Goal: Task Accomplishment & Management: Use online tool/utility

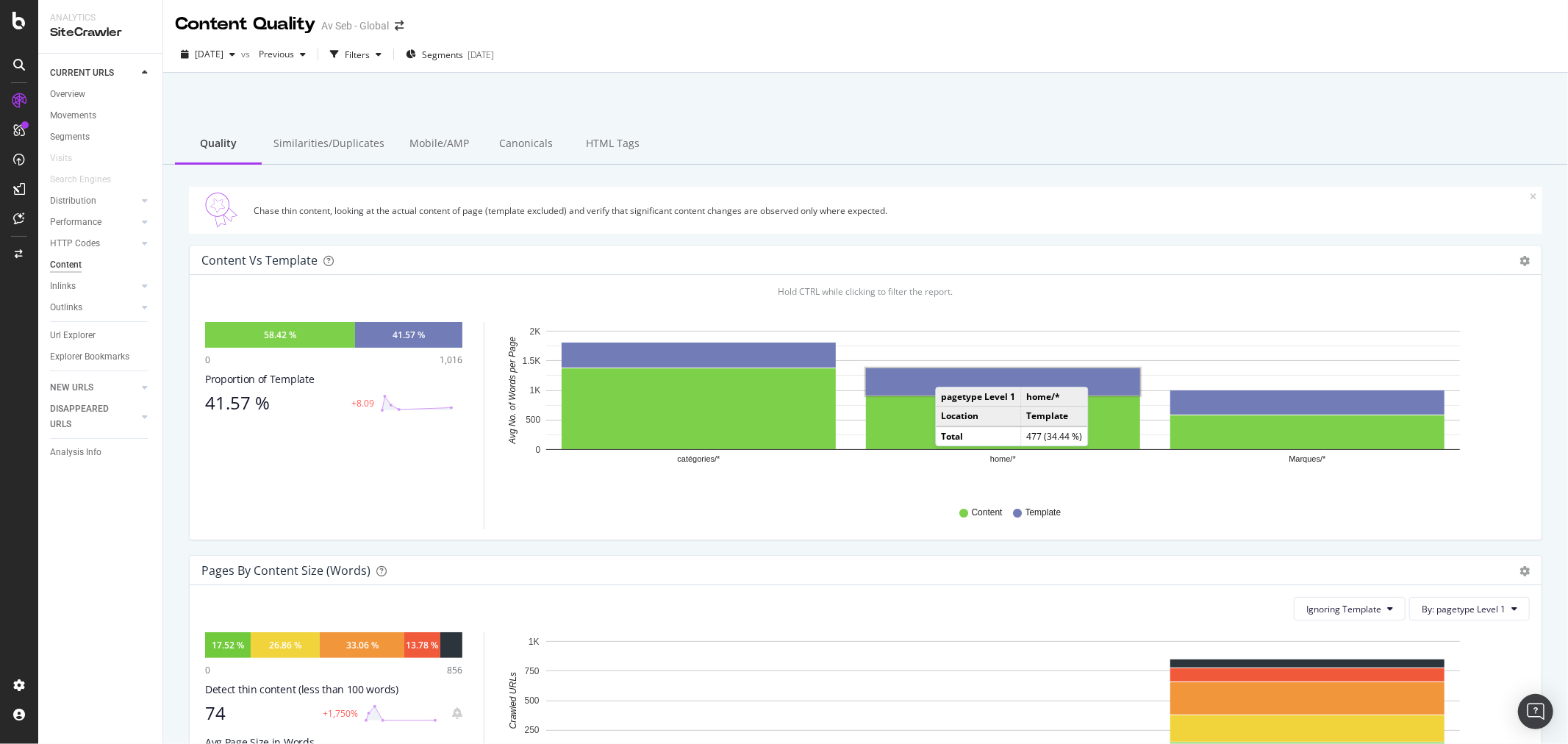
drag, startPoint x: 75, startPoint y: 97, endPoint x: 772, endPoint y: 137, distance: 698.1
click at [75, 97] on div "Overview" at bounding box center [67, 94] width 35 height 16
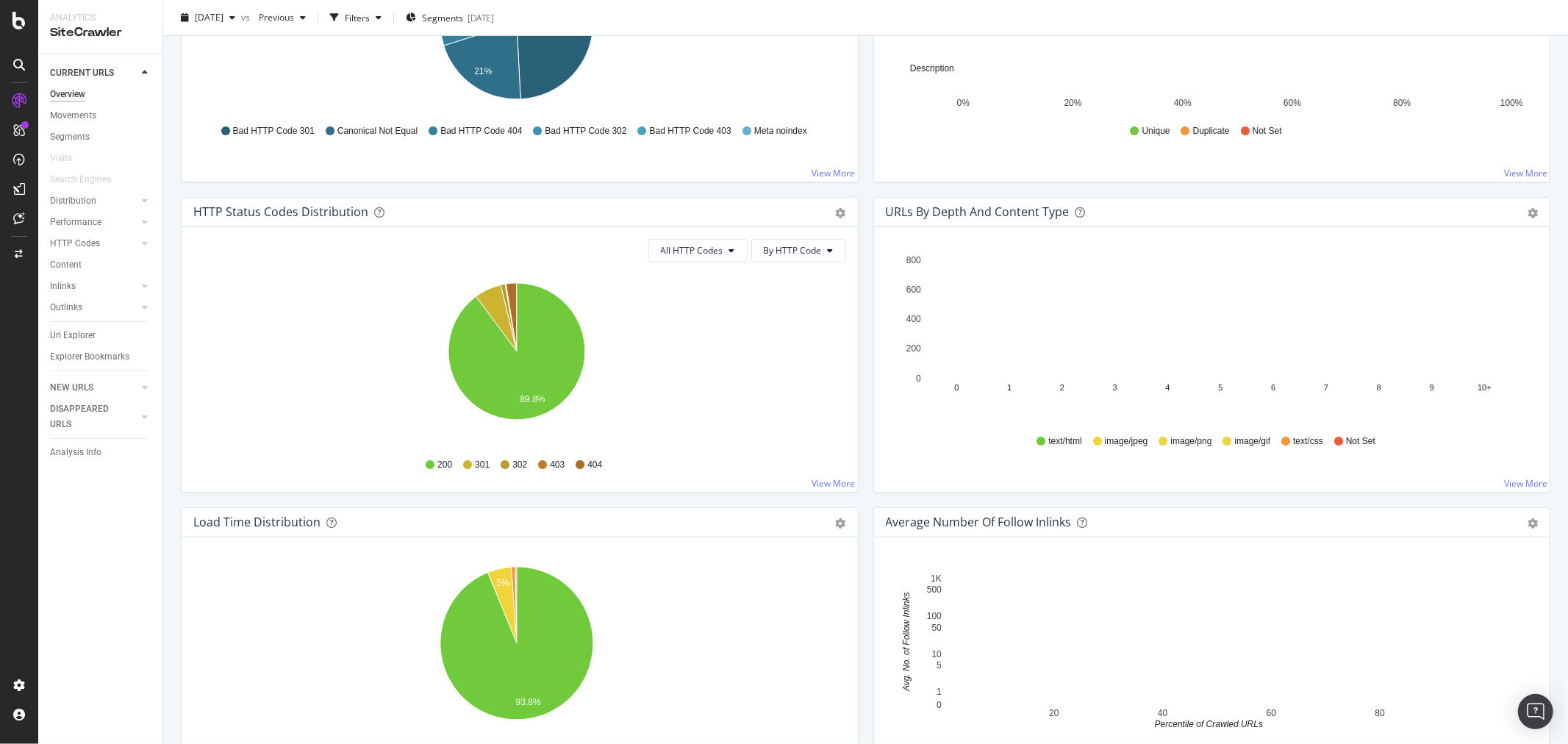
scroll to position [735, 0]
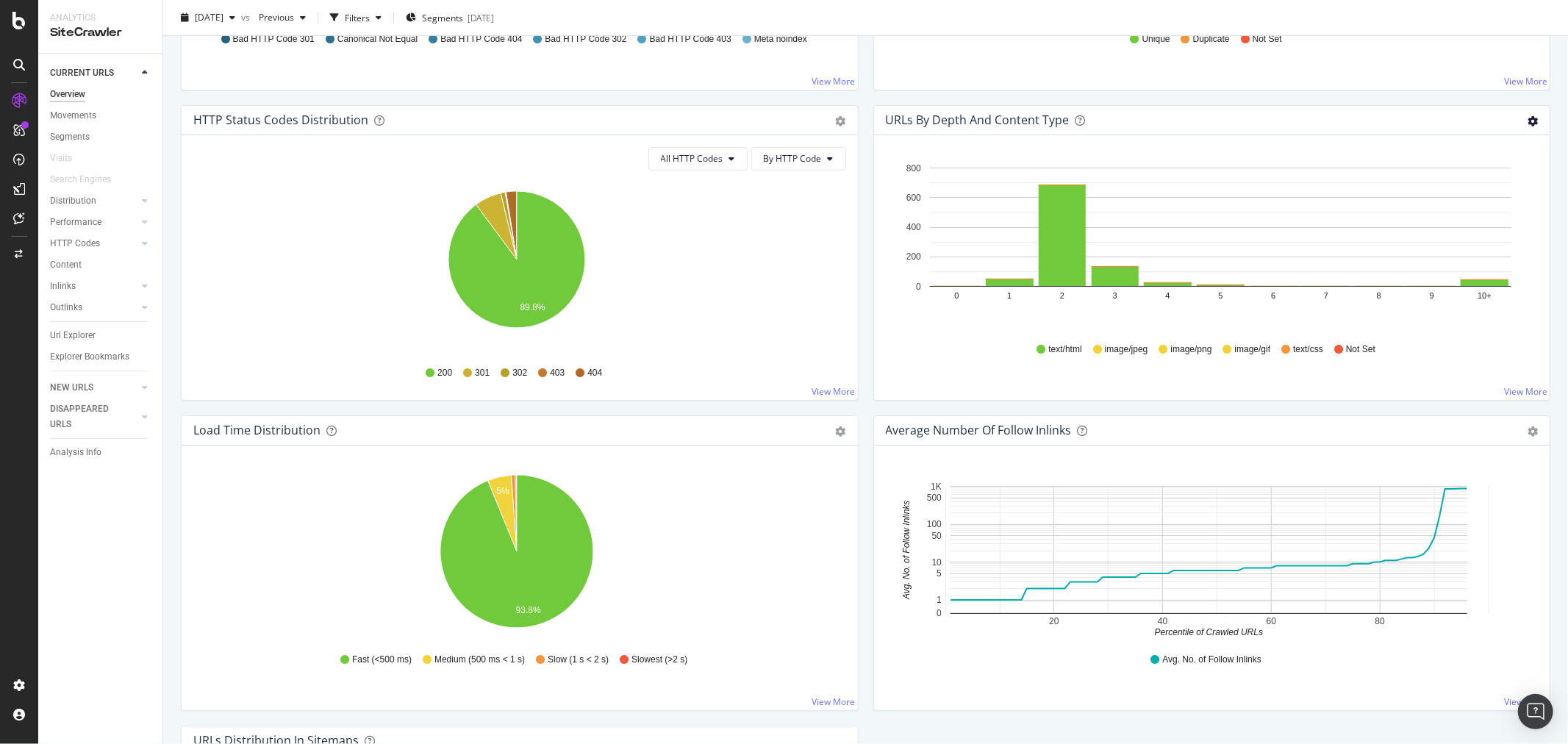
click at [1528, 118] on icon "gear" at bounding box center [1533, 121] width 10 height 10
click at [1430, 175] on span "Bar (by Percentage)" at bounding box center [1482, 177] width 134 height 20
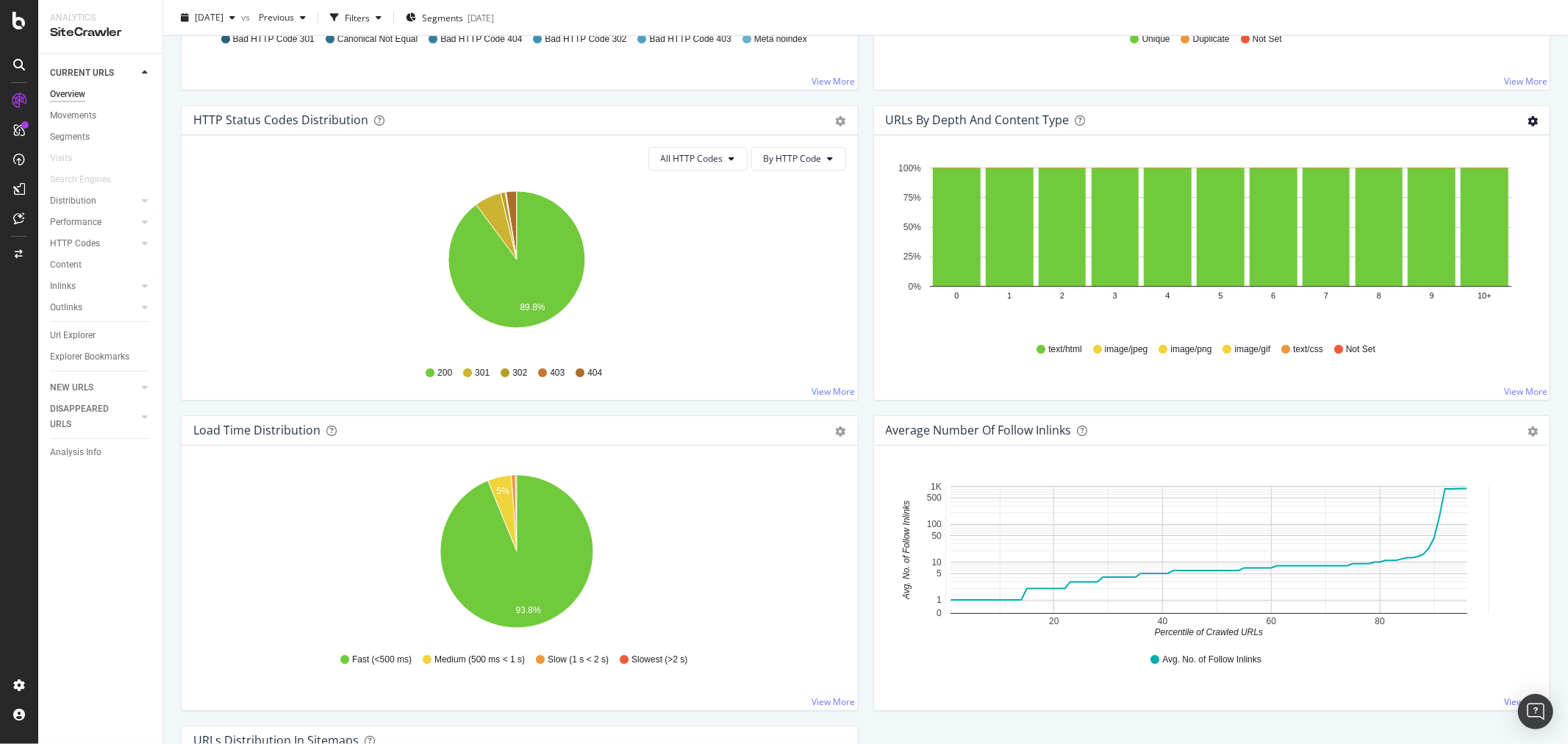
click at [1528, 120] on icon "gear" at bounding box center [1533, 121] width 10 height 10
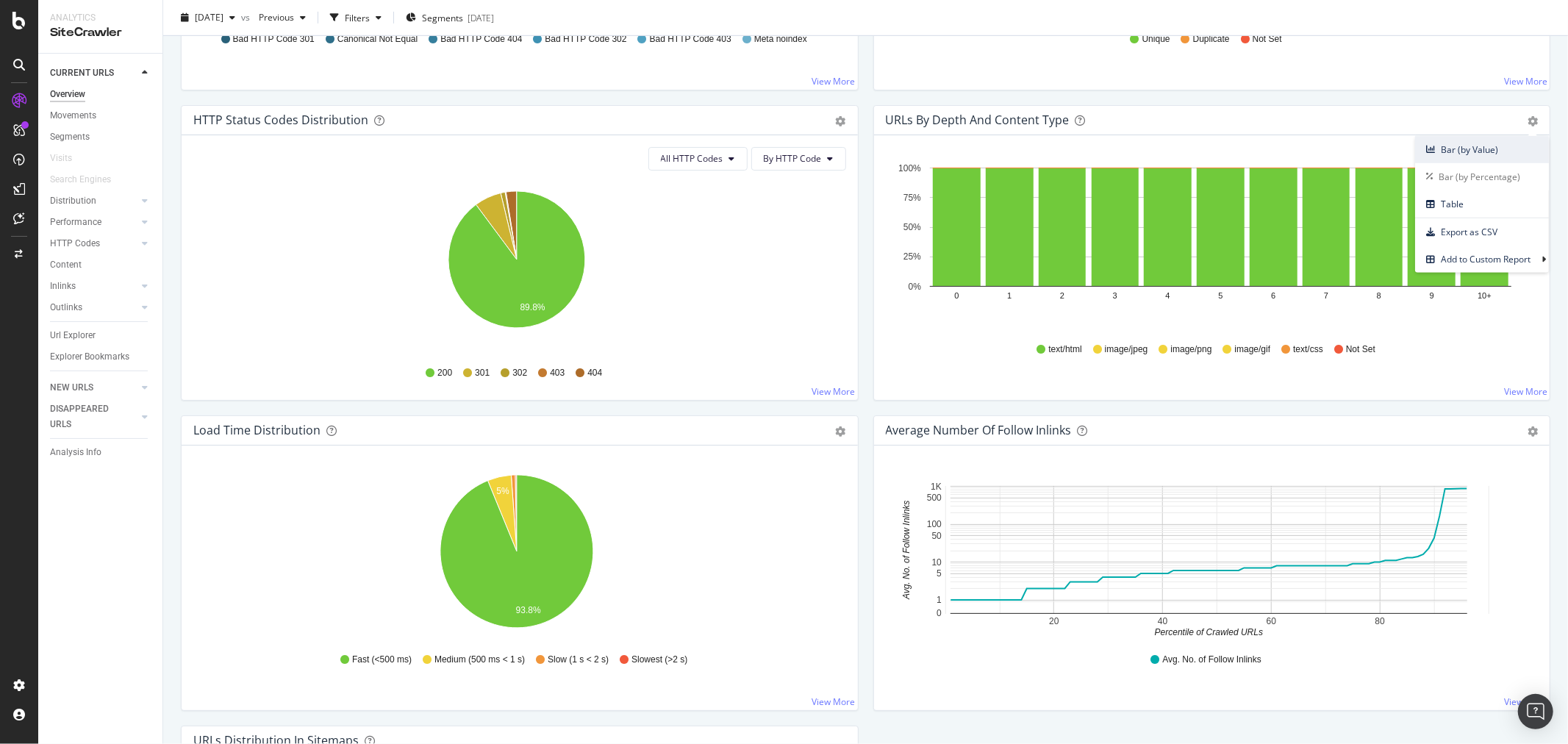
click at [1430, 149] on span "Bar (by Value)" at bounding box center [1482, 150] width 134 height 20
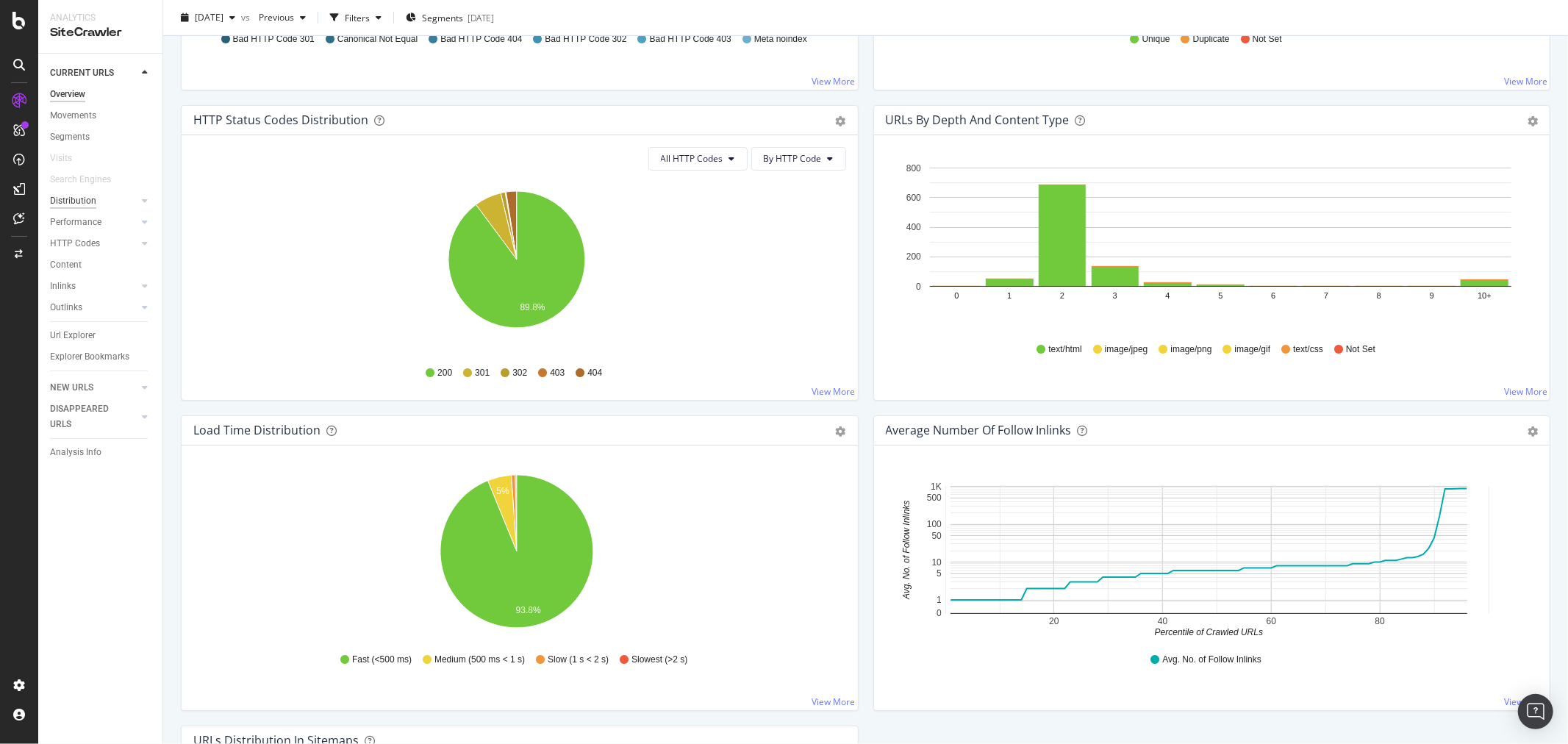
click at [76, 202] on div "Distribution" at bounding box center [73, 201] width 46 height 16
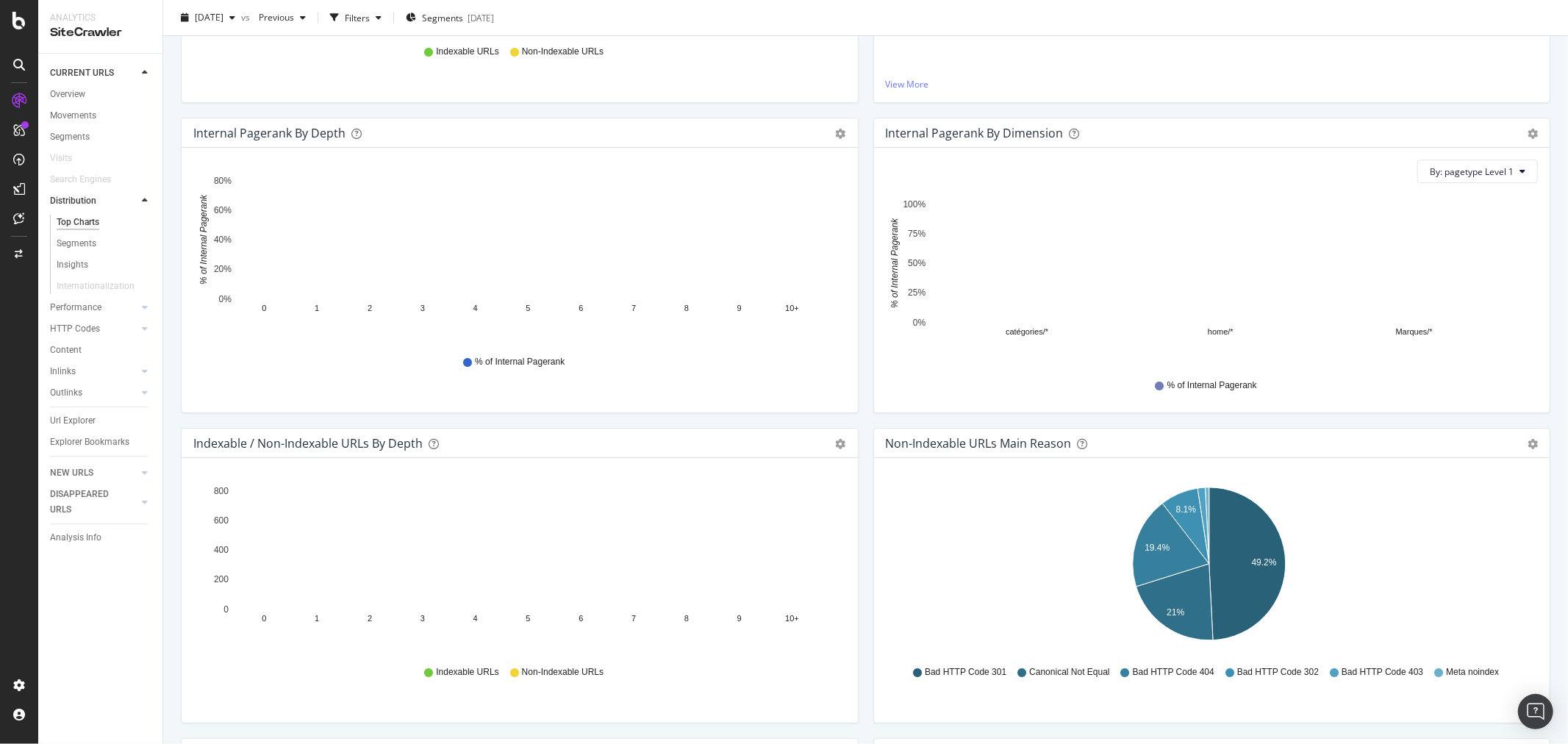
scroll to position [436, 0]
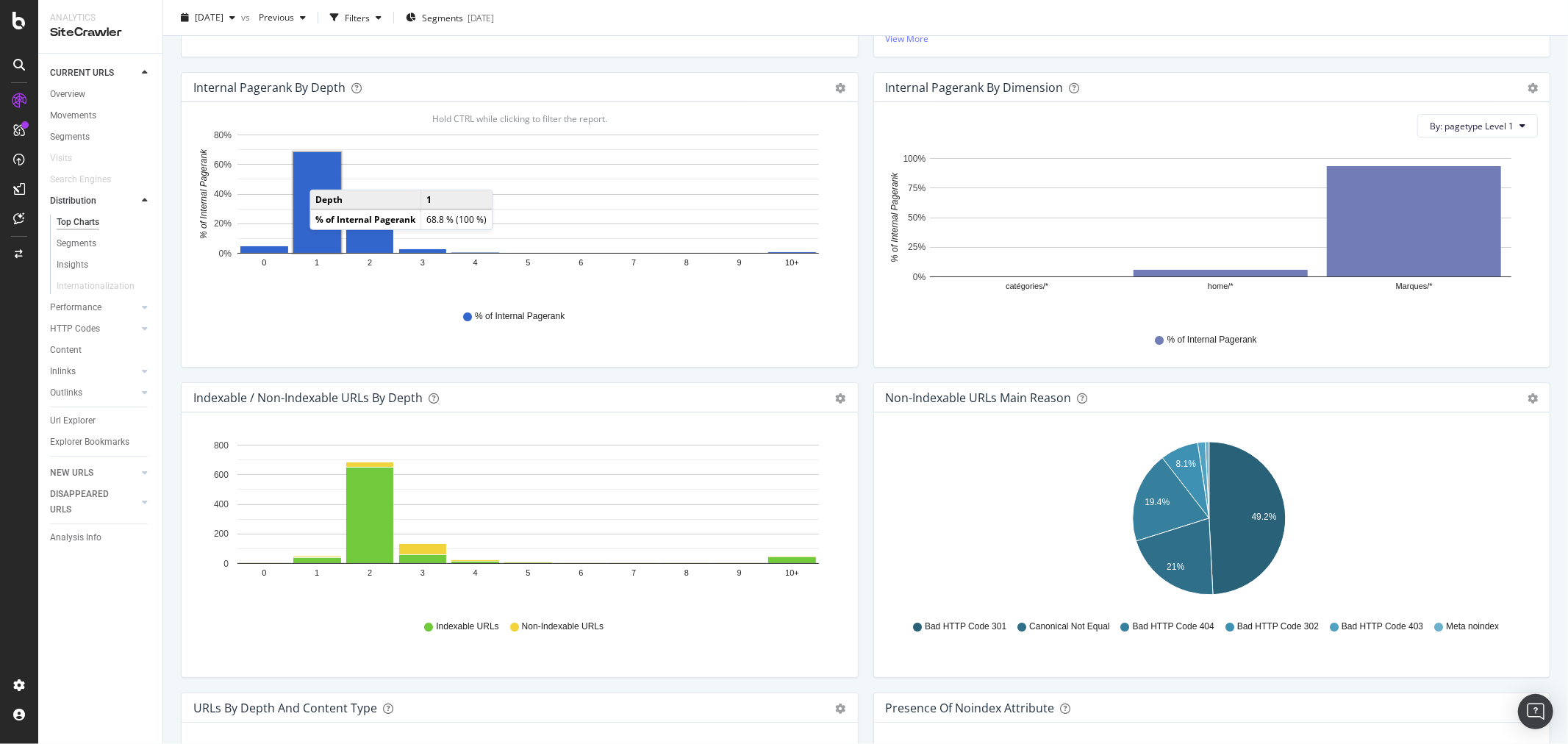
drag, startPoint x: 325, startPoint y: 175, endPoint x: 480, endPoint y: 413, distance: 284.0
click at [325, 175] on rect "A chart." at bounding box center [317, 202] width 48 height 101
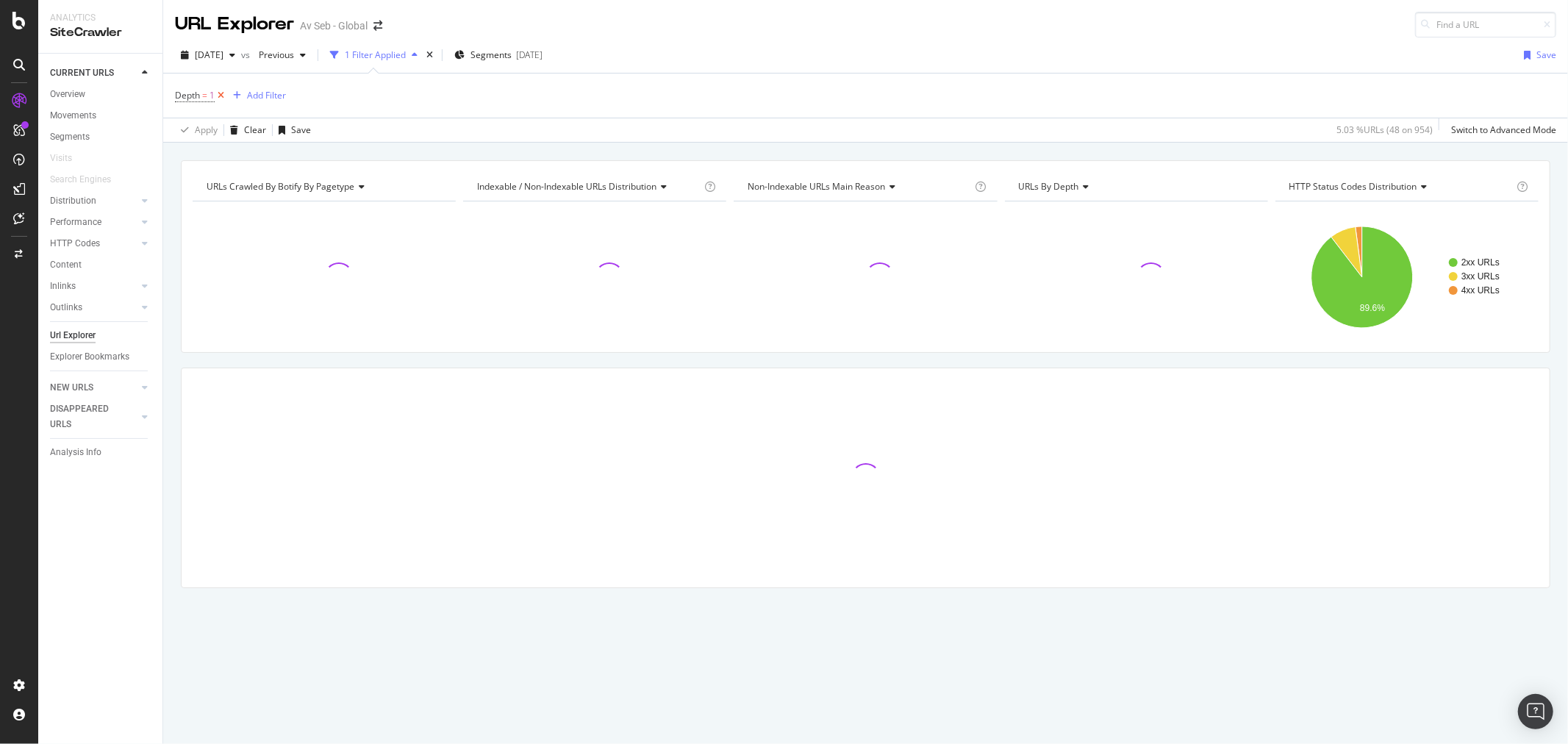
click at [222, 99] on icon at bounding box center [221, 96] width 13 height 15
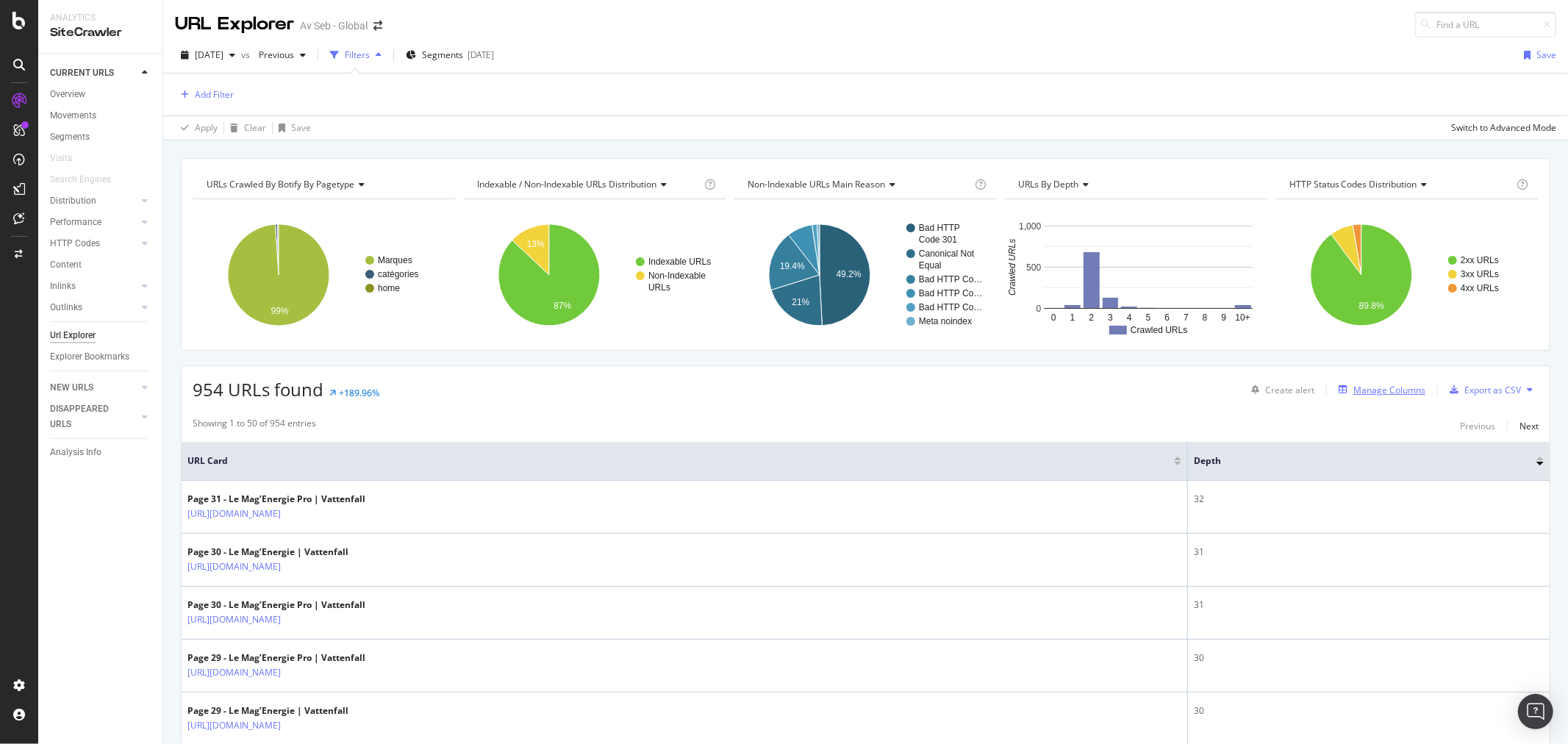
click at [1340, 388] on div "button" at bounding box center [1343, 390] width 21 height 9
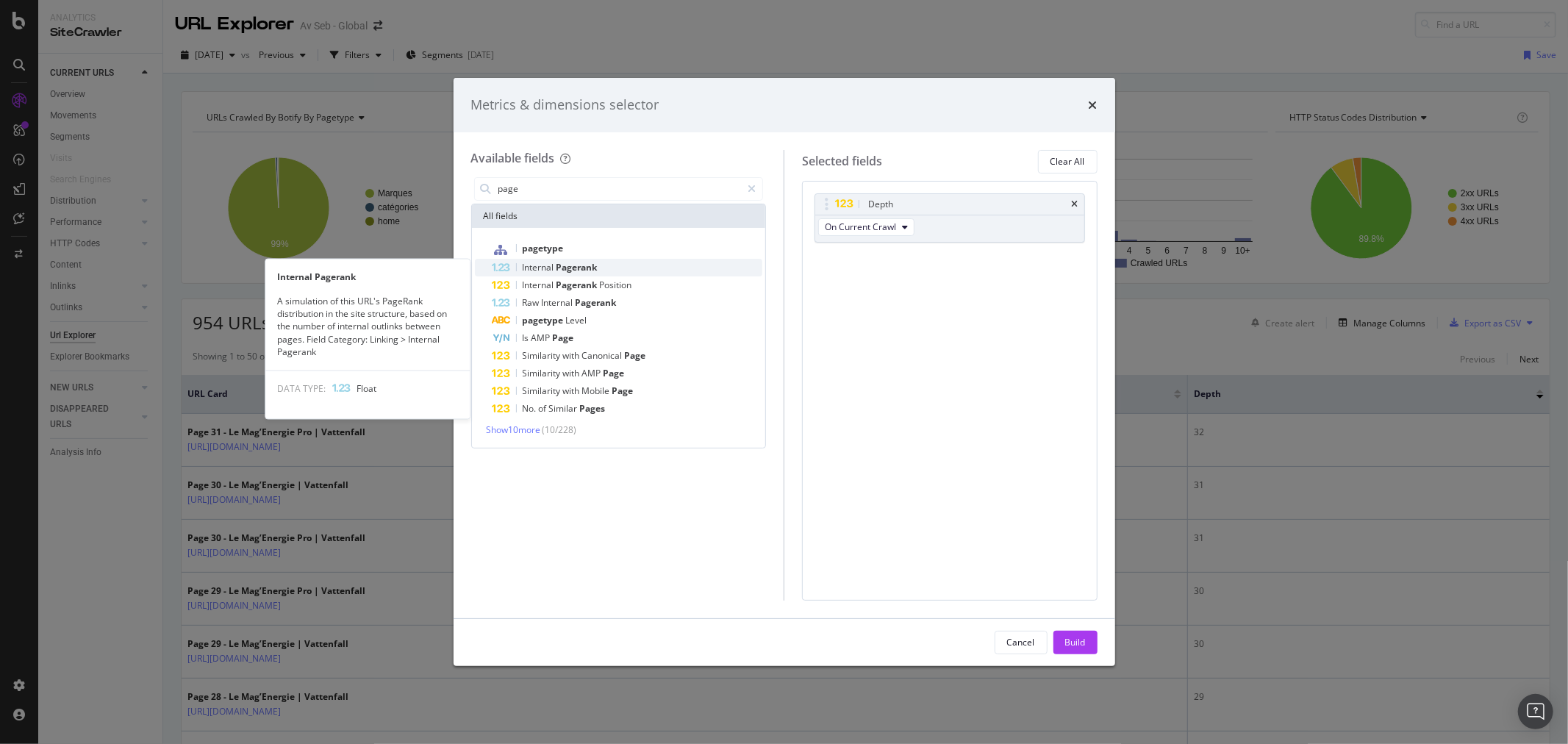
type input "page"
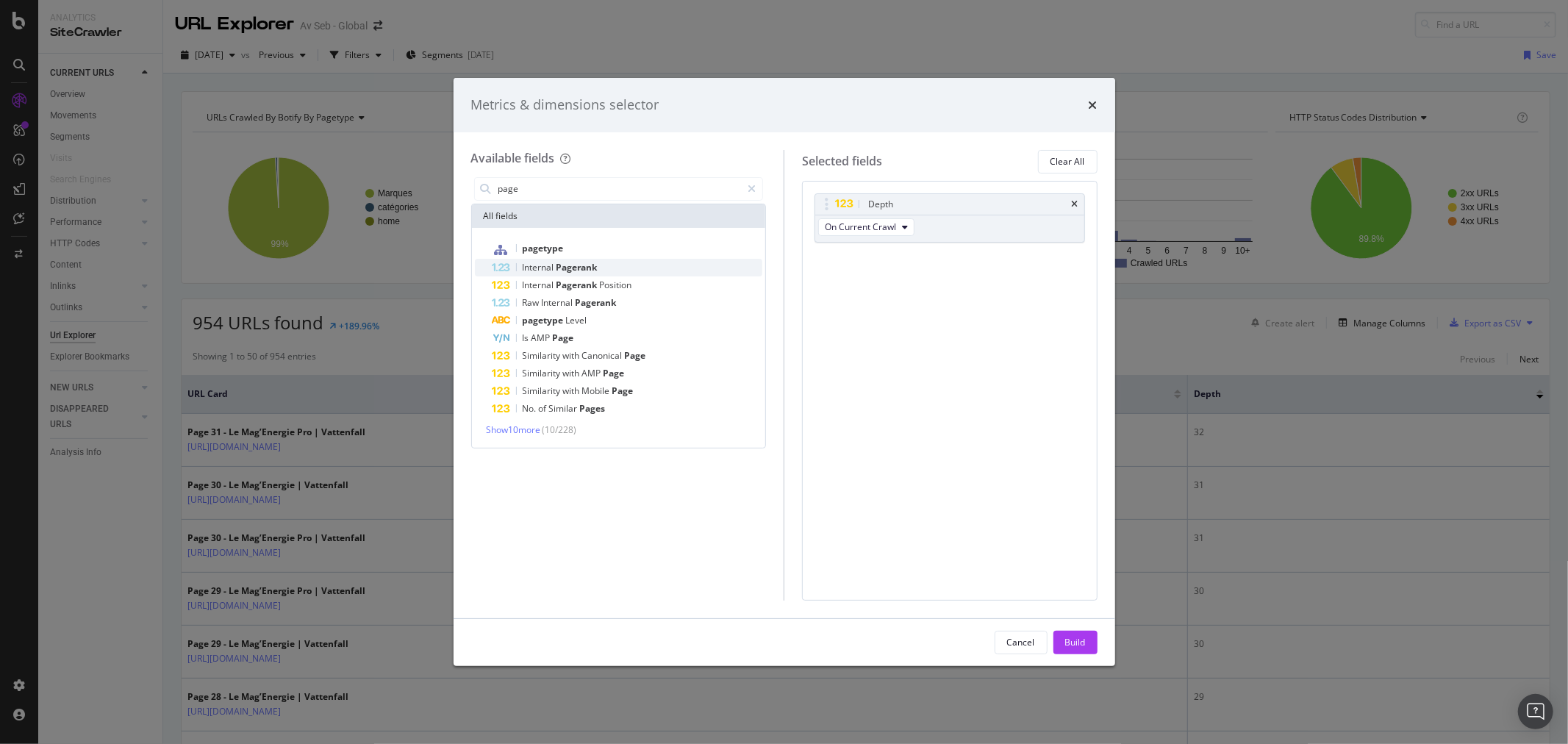
click at [586, 266] on span "Pagerank" at bounding box center [577, 267] width 41 height 13
click at [589, 284] on span "Pagerank" at bounding box center [579, 284] width 43 height 13
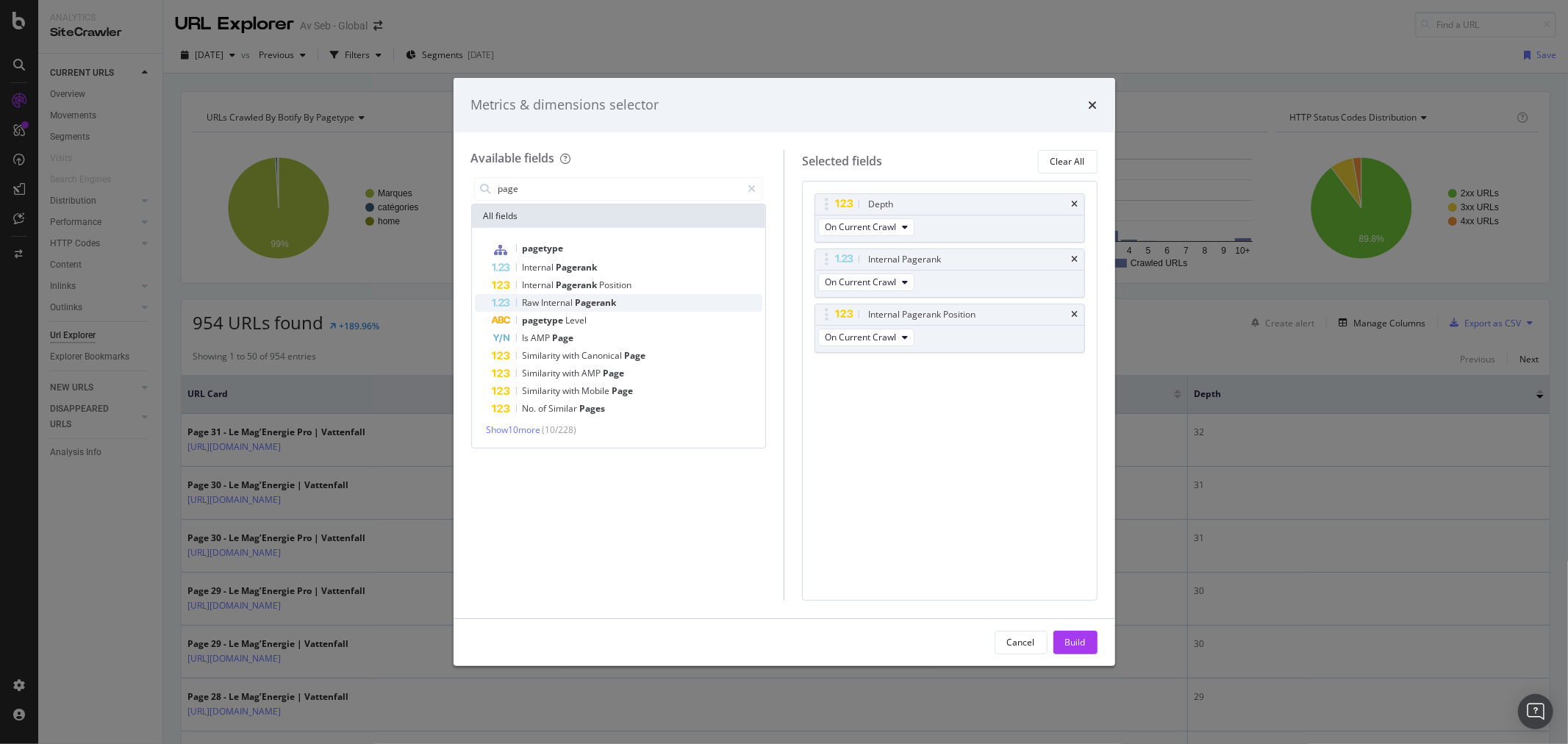
click at [589, 302] on span "Pagerank" at bounding box center [596, 302] width 41 height 13
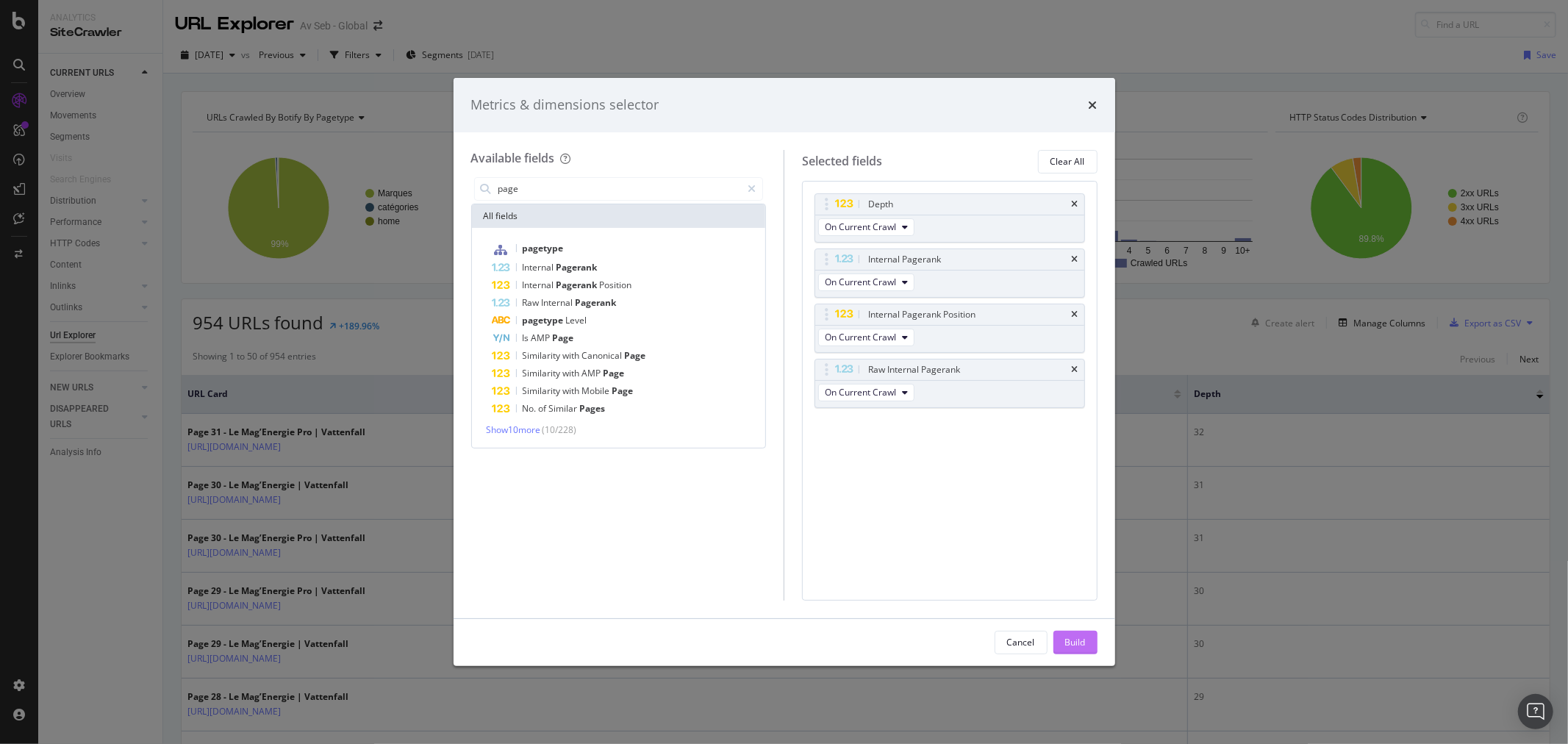
click at [1082, 647] on div "Build" at bounding box center [1076, 642] width 21 height 13
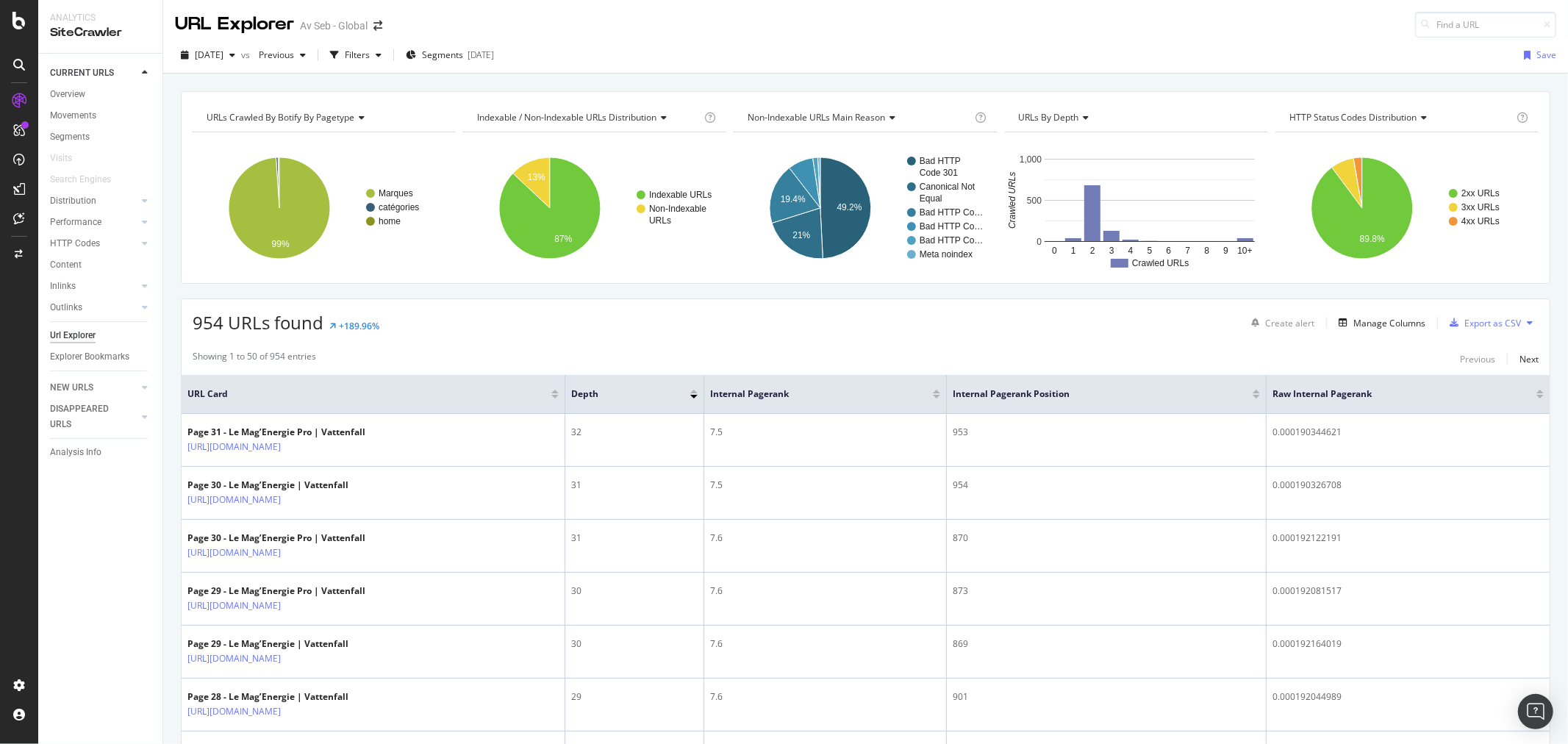
click at [1260, 392] on div at bounding box center [1257, 391] width 7 height 4
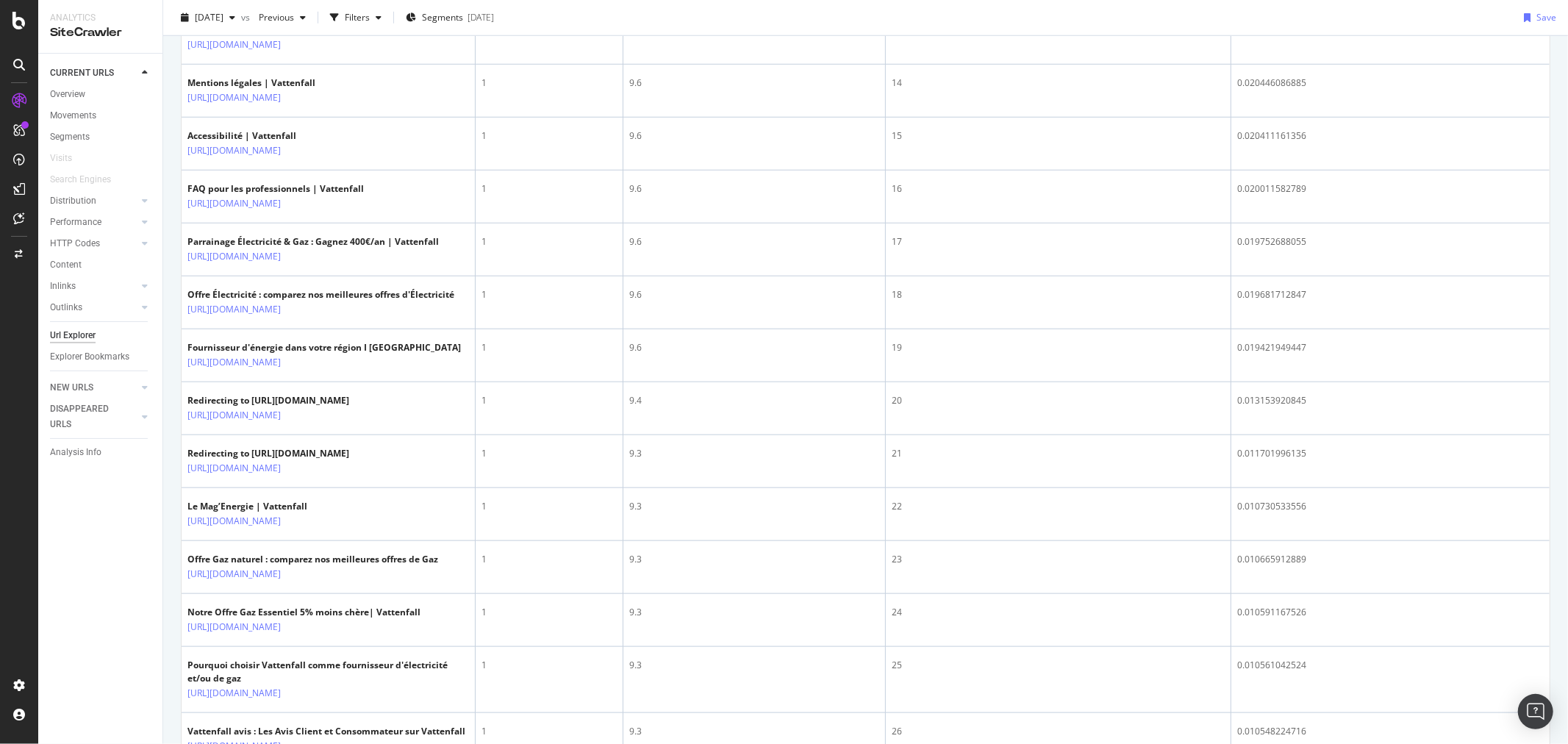
scroll to position [898, 0]
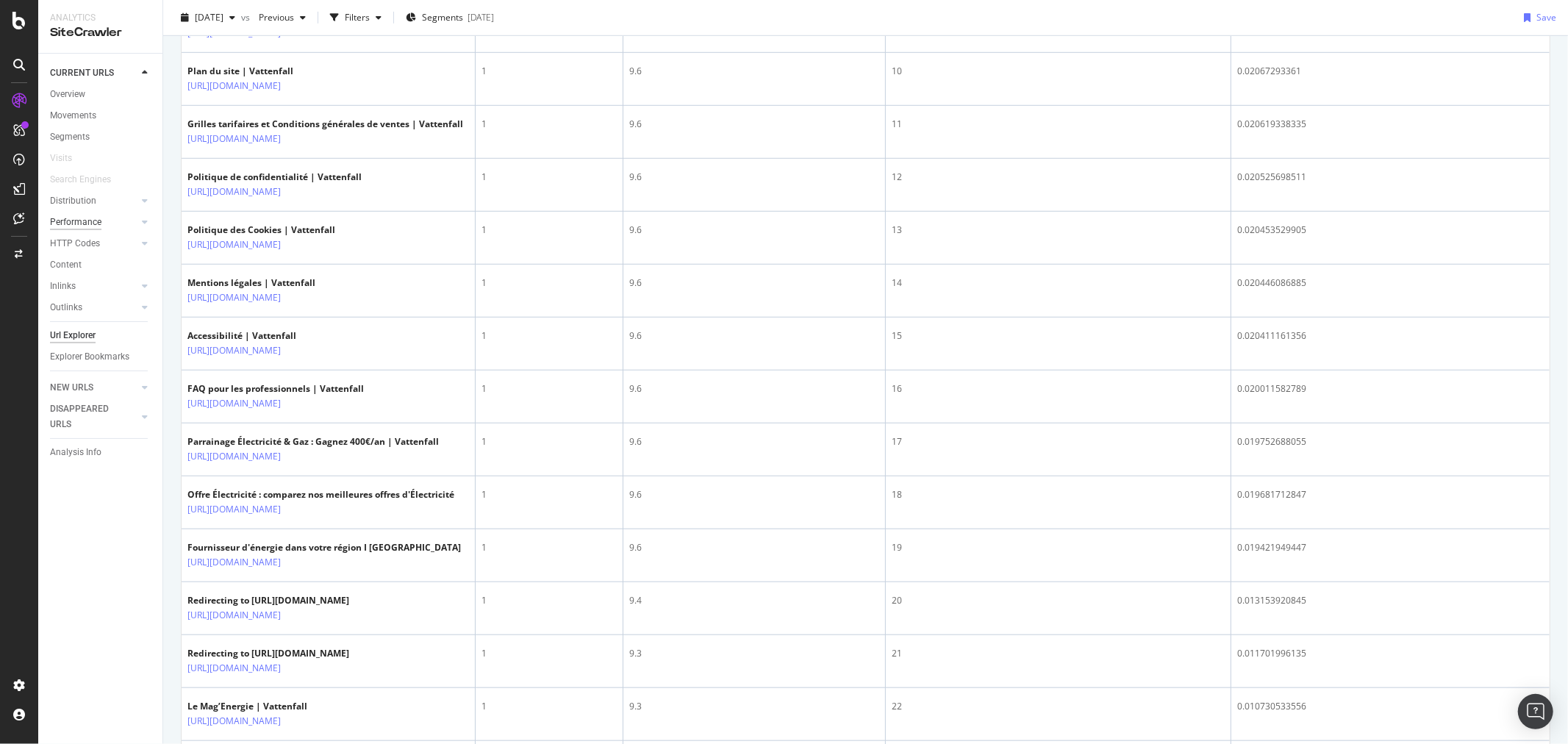
click at [73, 217] on div "Performance" at bounding box center [76, 222] width 52 height 16
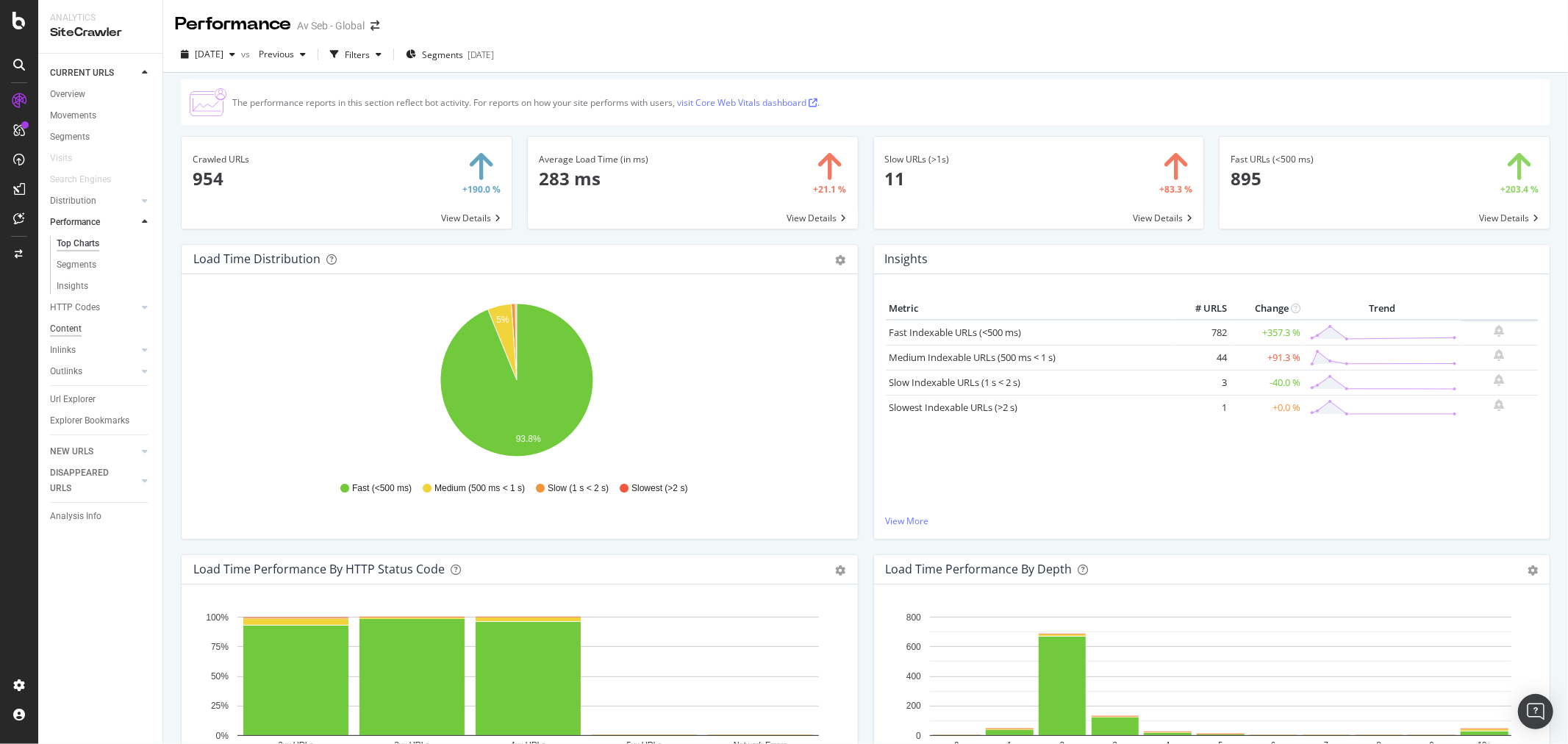
click at [62, 321] on div "Content" at bounding box center [66, 329] width 31 height 16
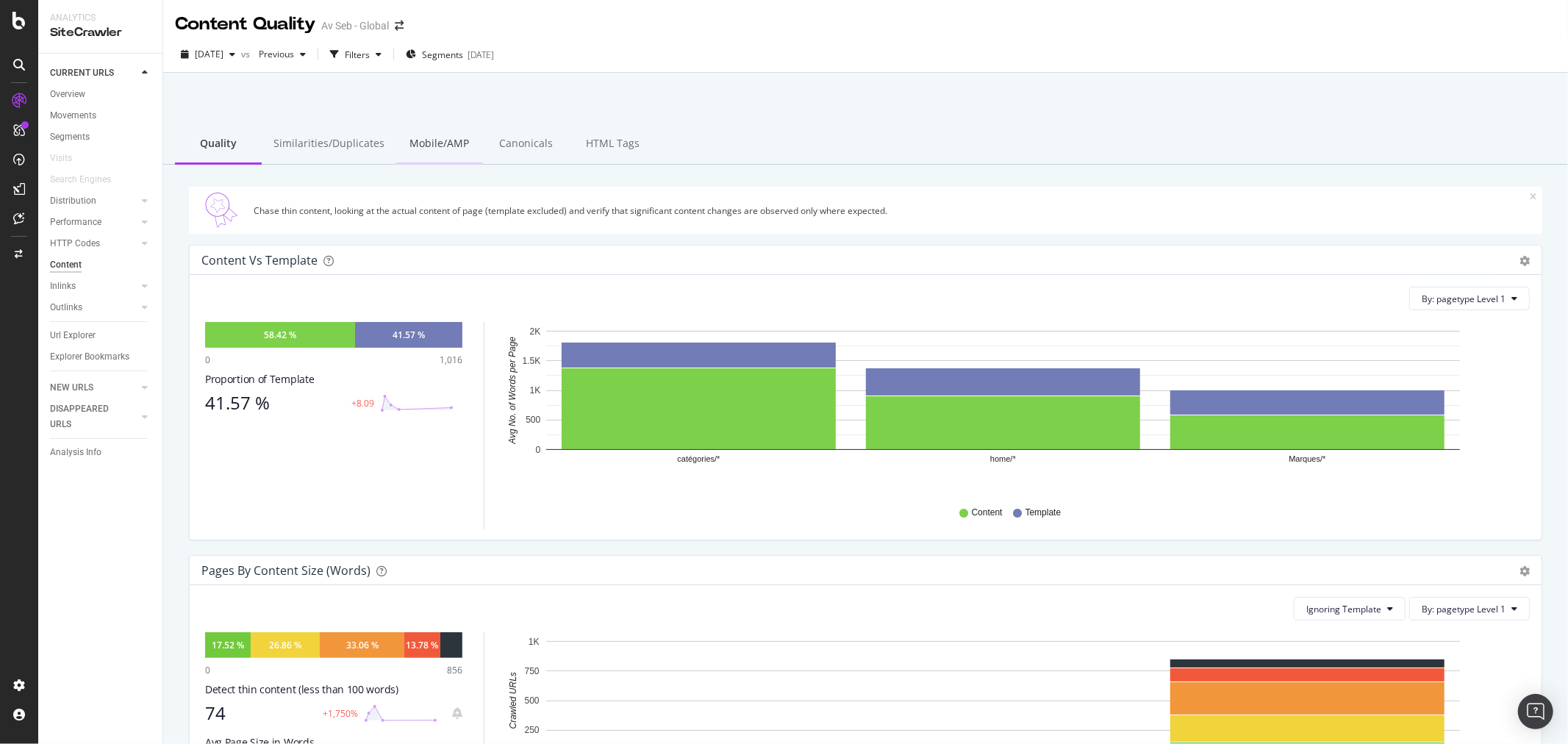
click at [322, 136] on div "Similarities/Duplicates" at bounding box center [329, 144] width 135 height 40
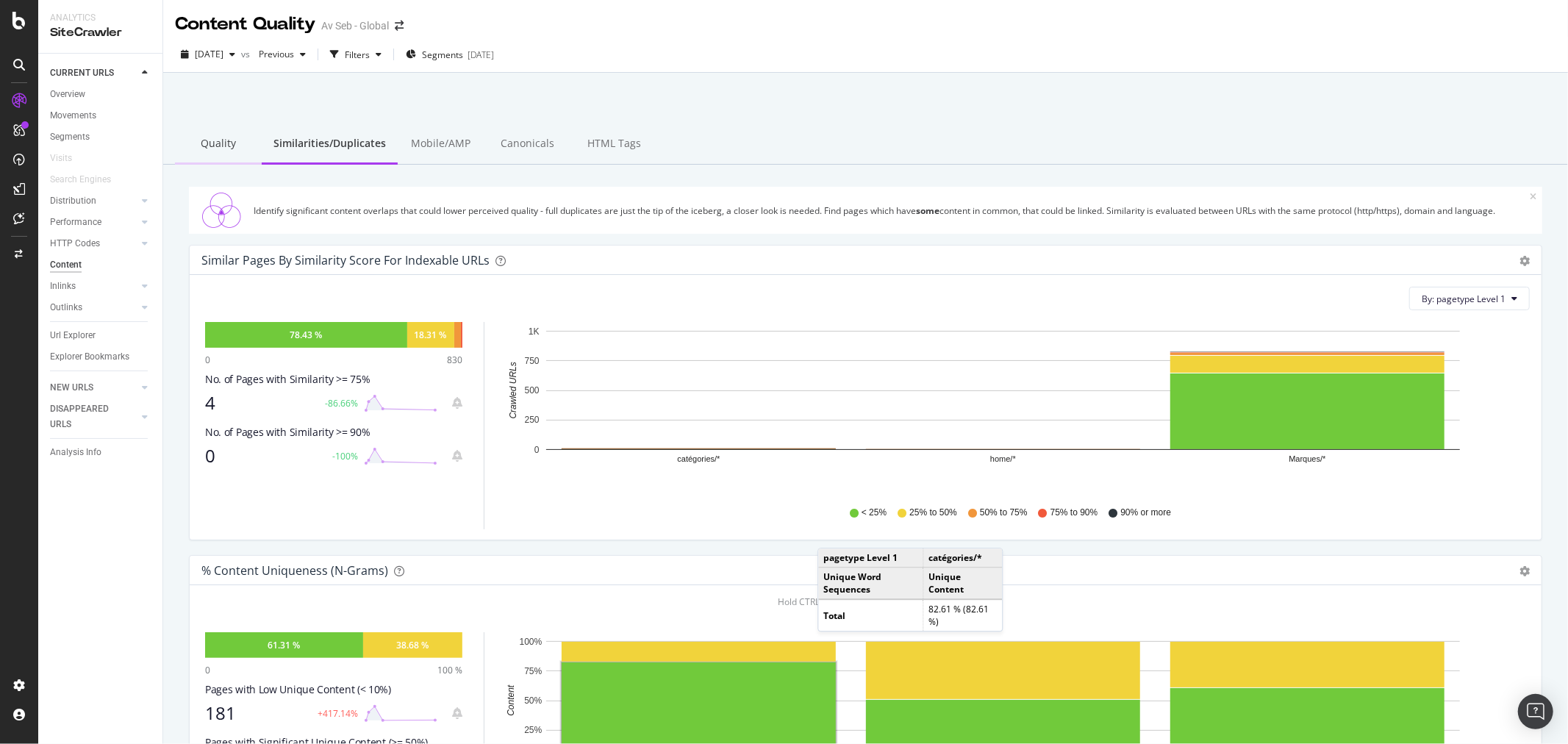
drag, startPoint x: 201, startPoint y: 141, endPoint x: 226, endPoint y: 141, distance: 25.0
click at [201, 141] on div "Quality" at bounding box center [219, 144] width 87 height 40
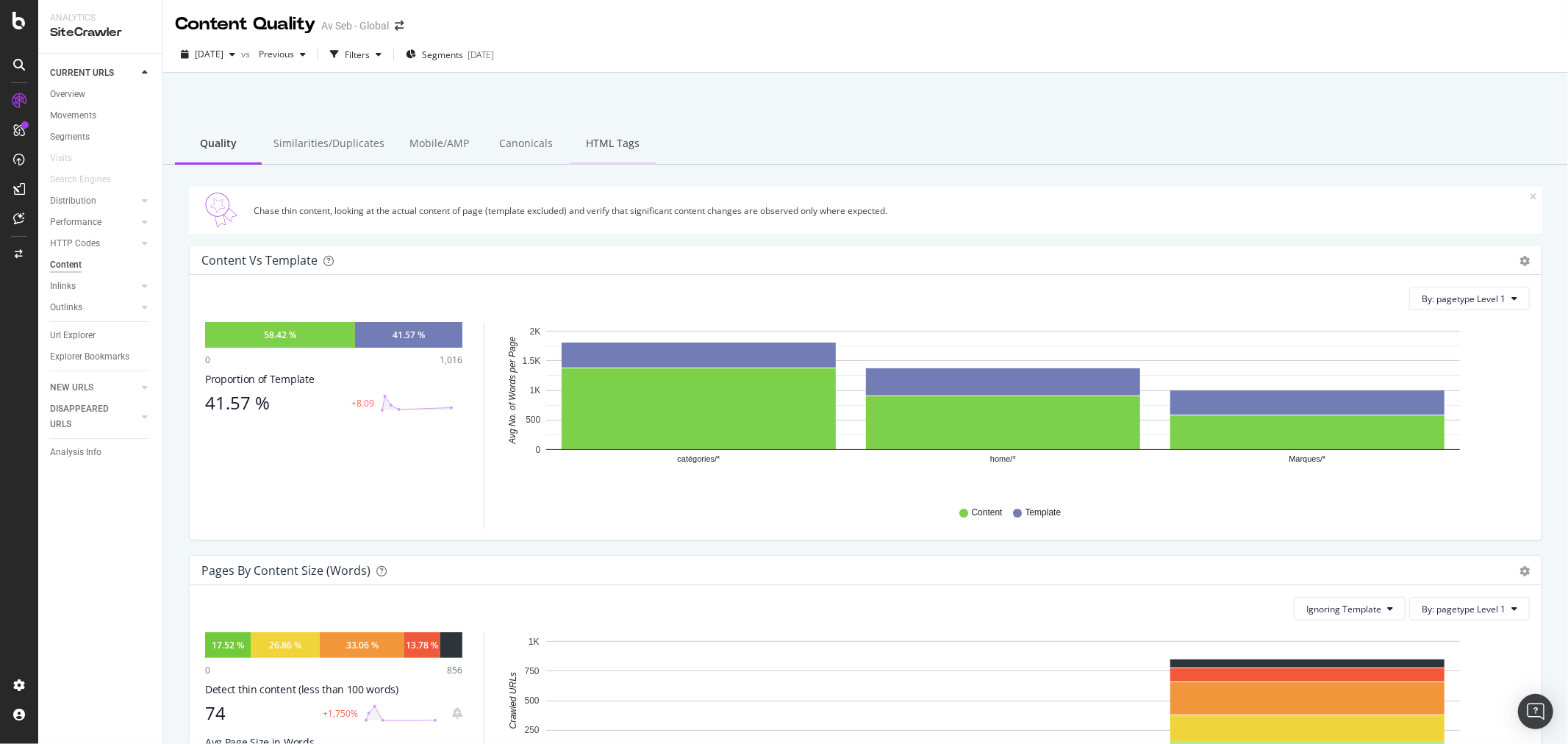
click at [628, 138] on div "HTML Tags" at bounding box center [613, 144] width 87 height 40
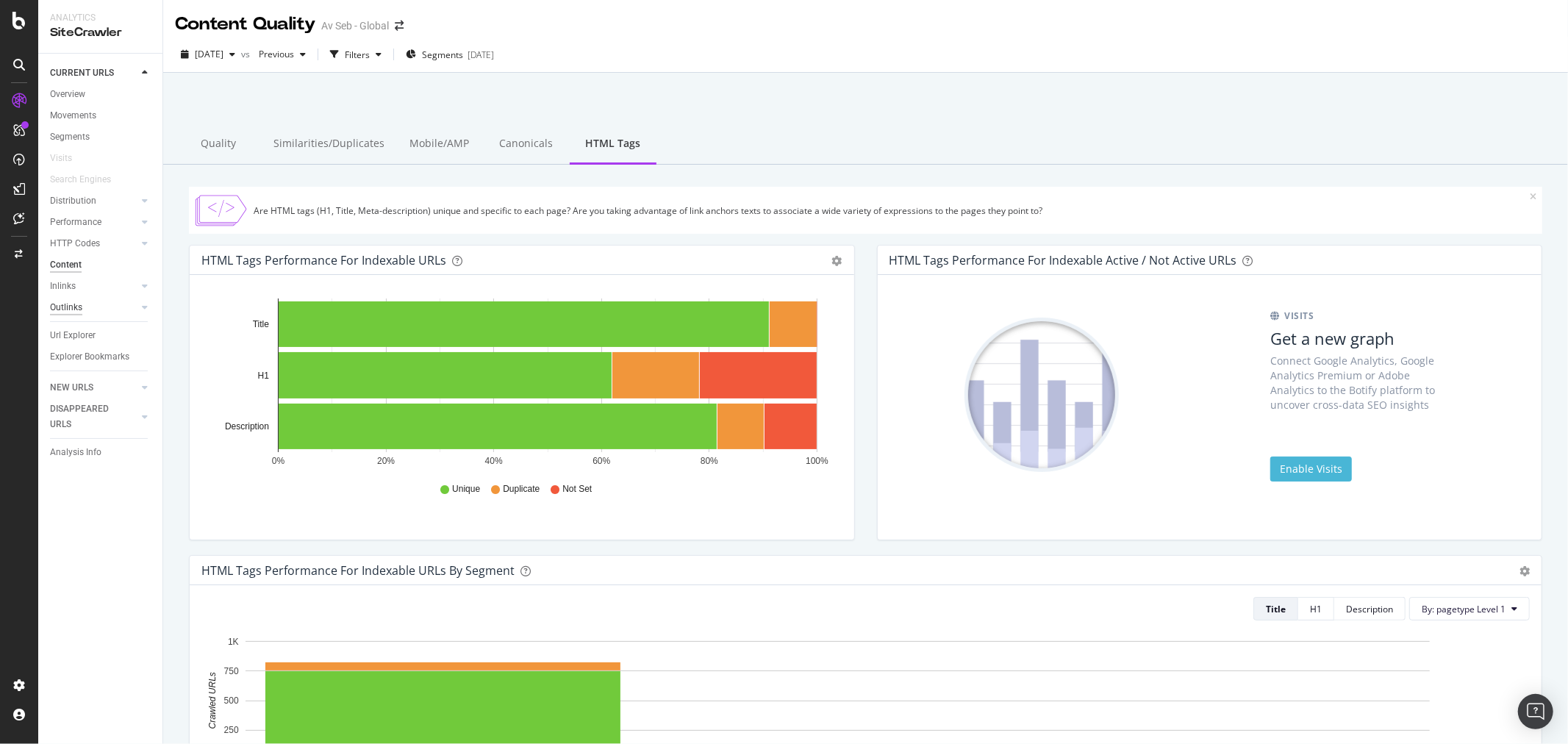
click at [67, 306] on div "Outlinks" at bounding box center [66, 308] width 32 height 16
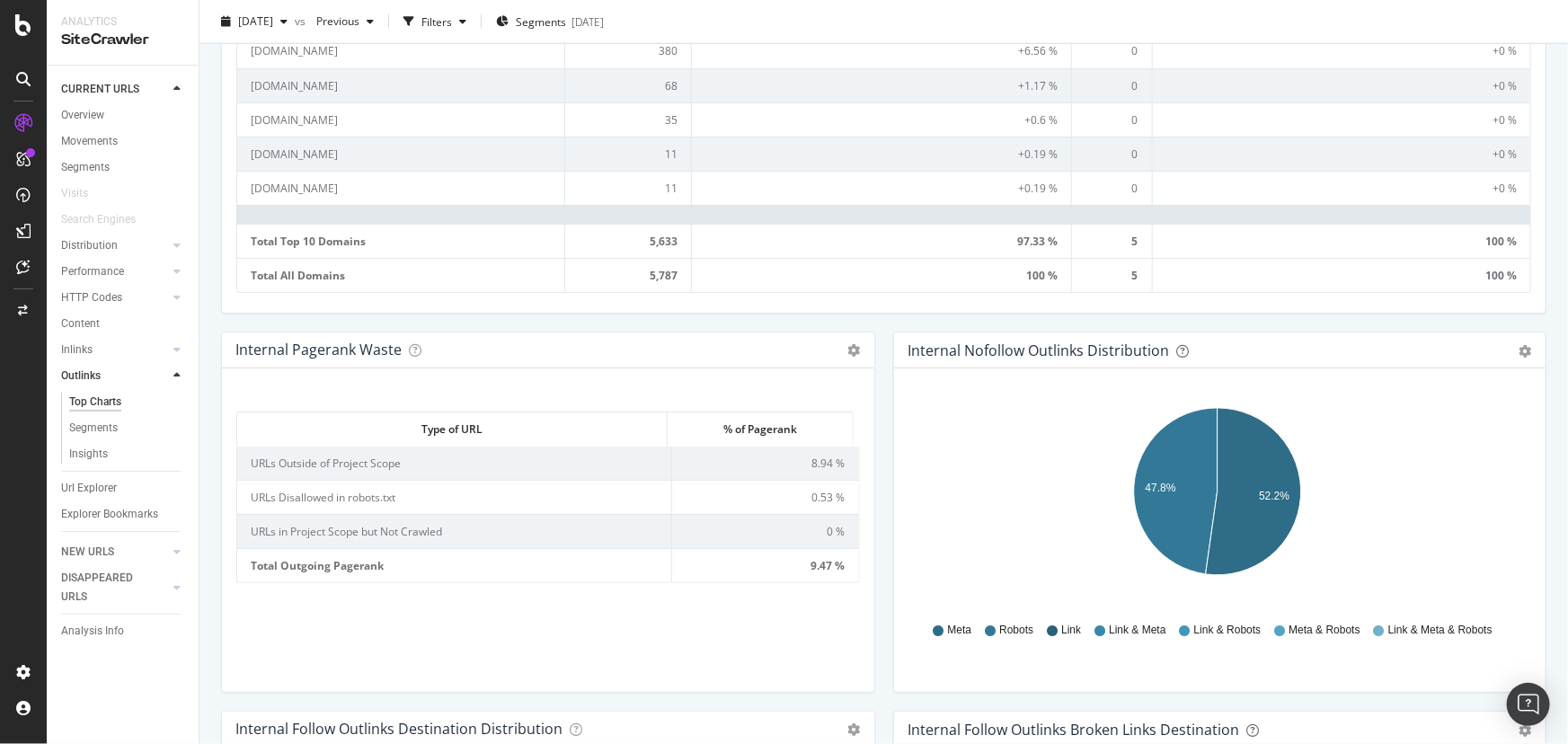
scroll to position [1043, 0]
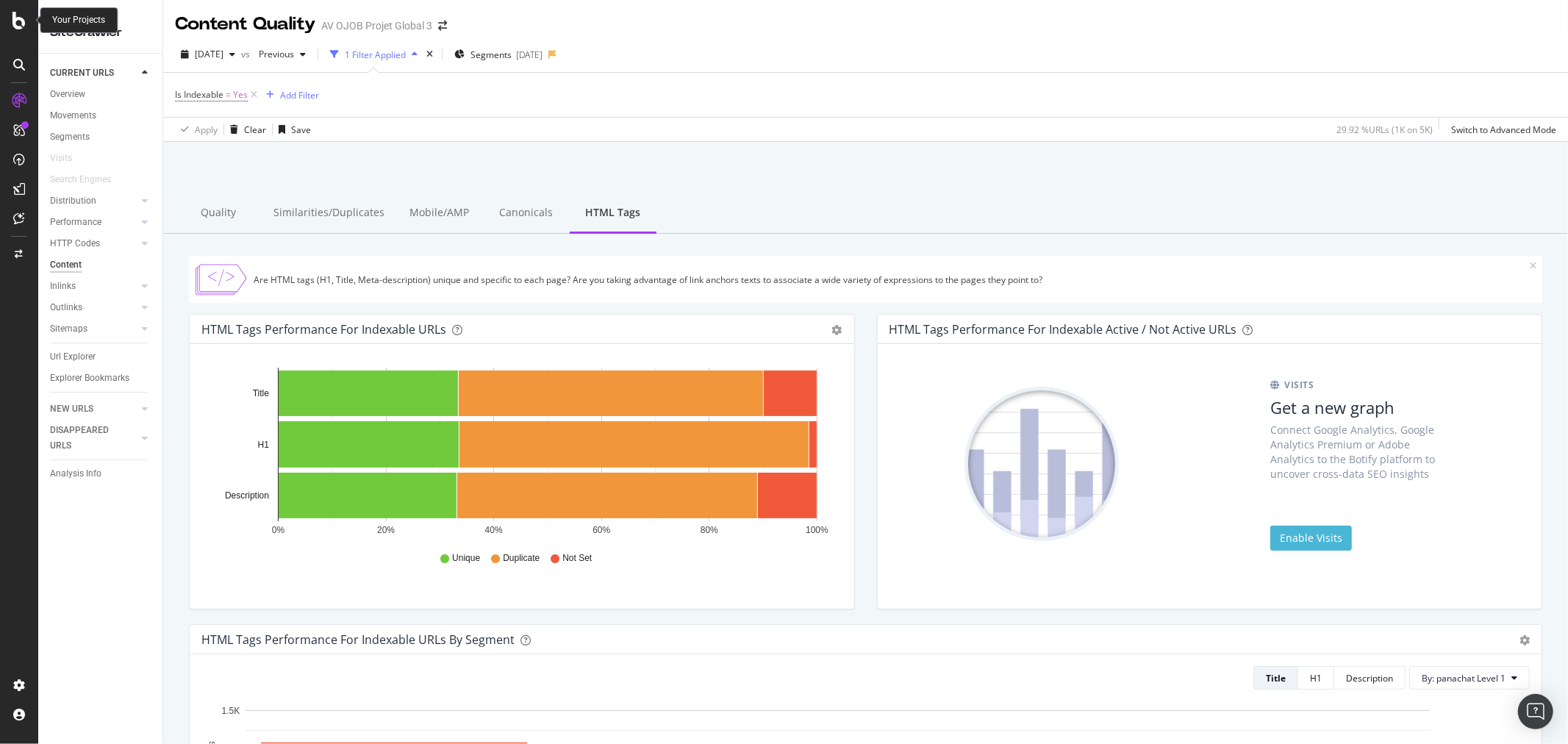
click at [24, 18] on icon at bounding box center [19, 21] width 13 height 18
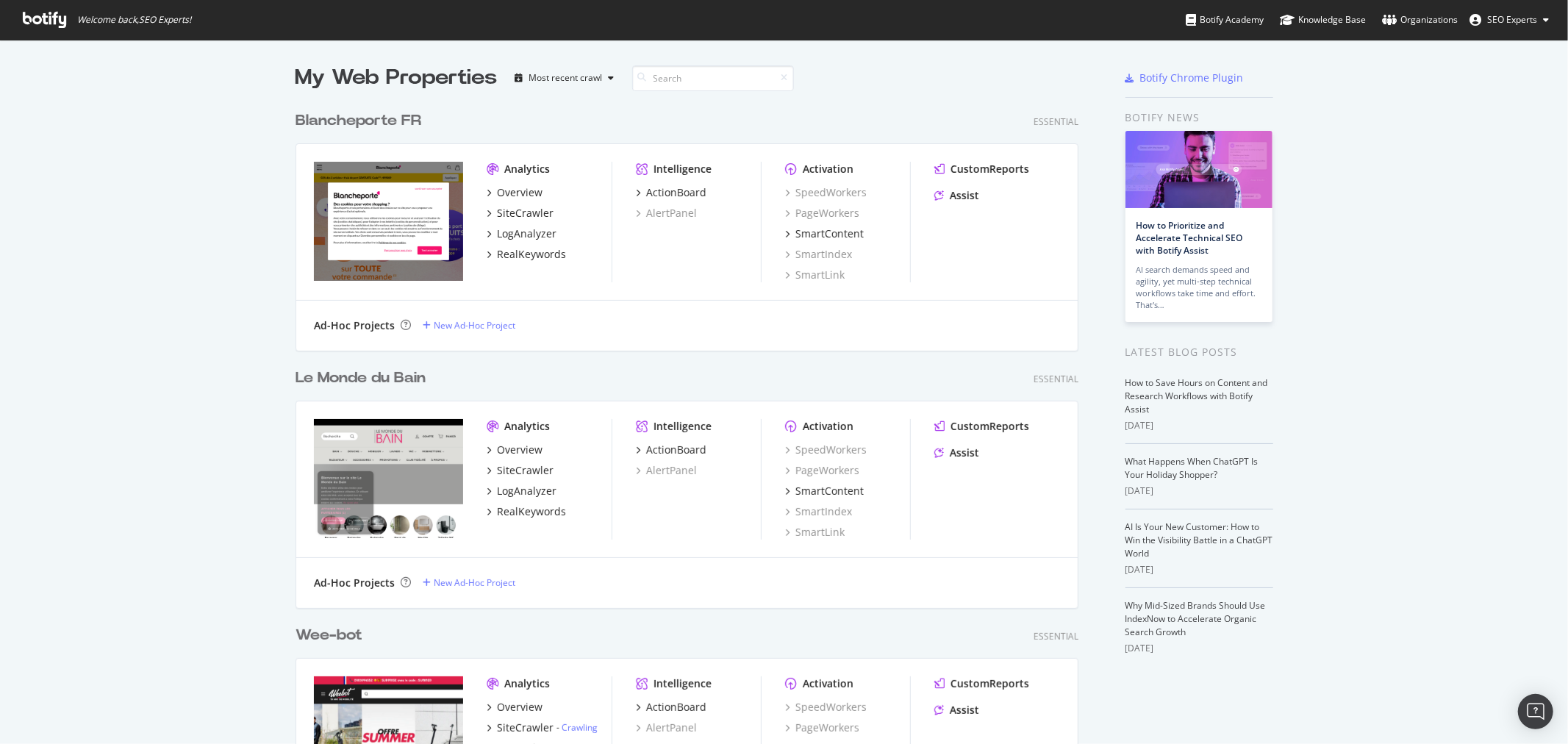
scroll to position [731, 1544]
click at [663, 76] on input at bounding box center [713, 78] width 162 height 25
type input "seb"
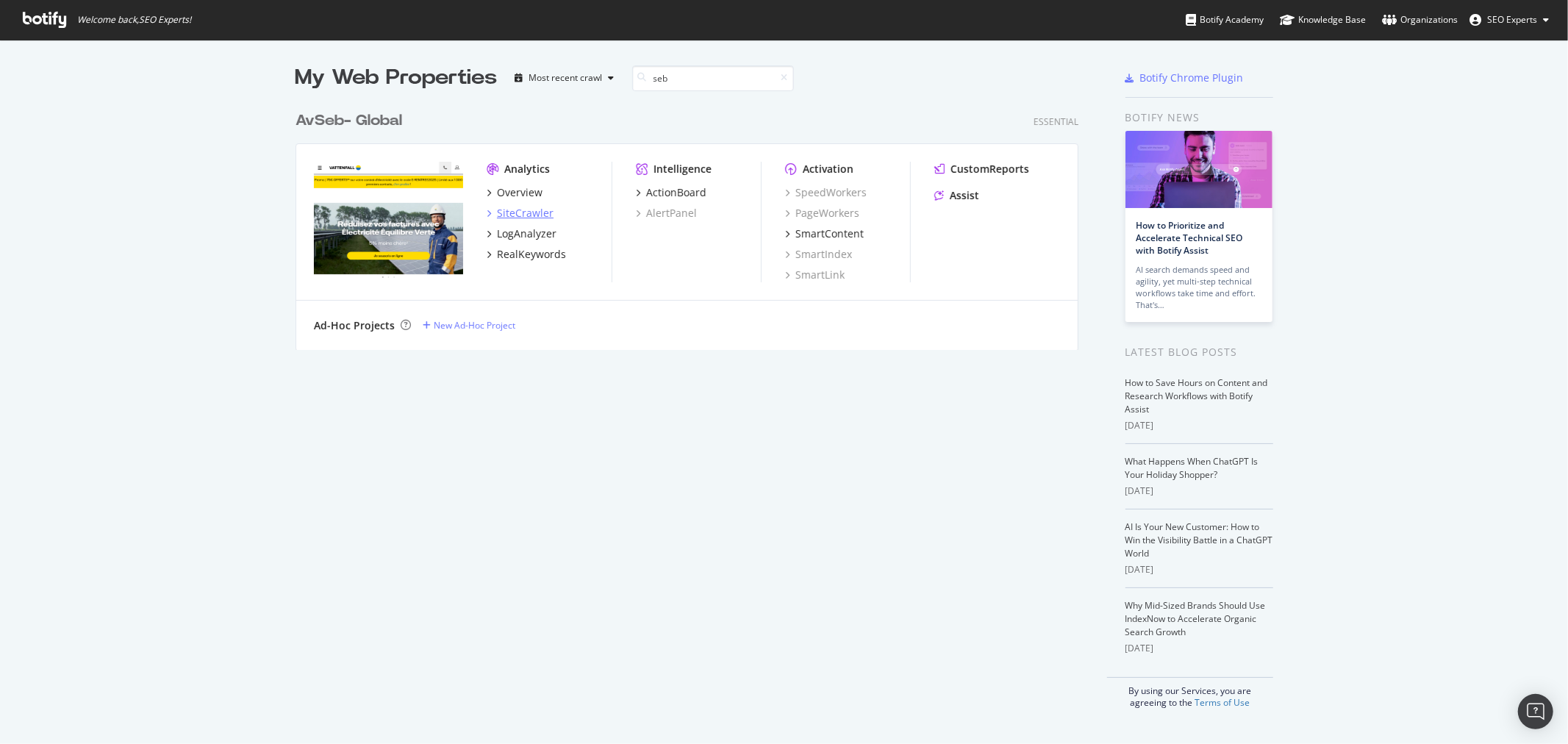
click at [504, 211] on div "SiteCrawler" at bounding box center [525, 213] width 57 height 15
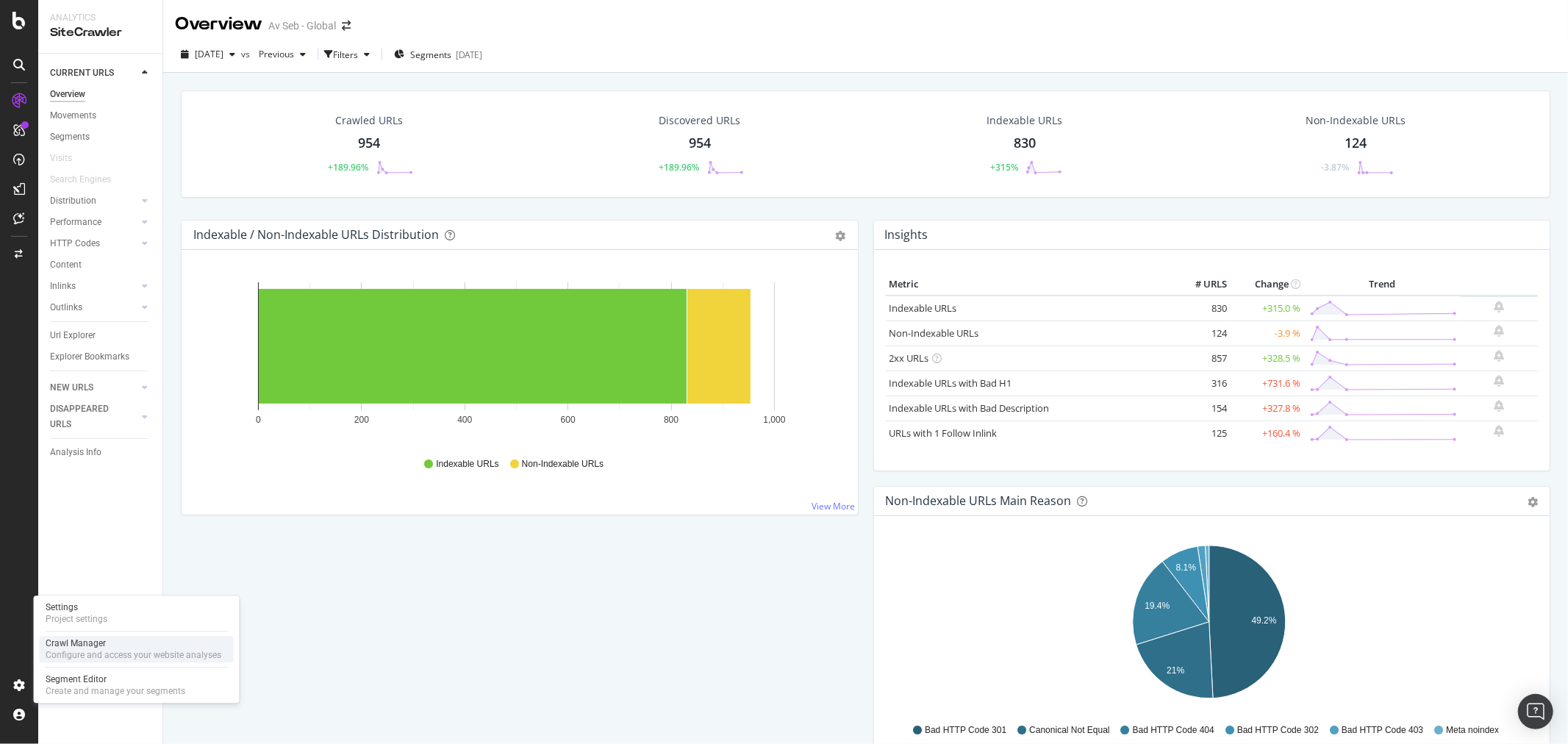
click at [111, 534] on div "Crawl Manager" at bounding box center [133, 644] width 176 height 12
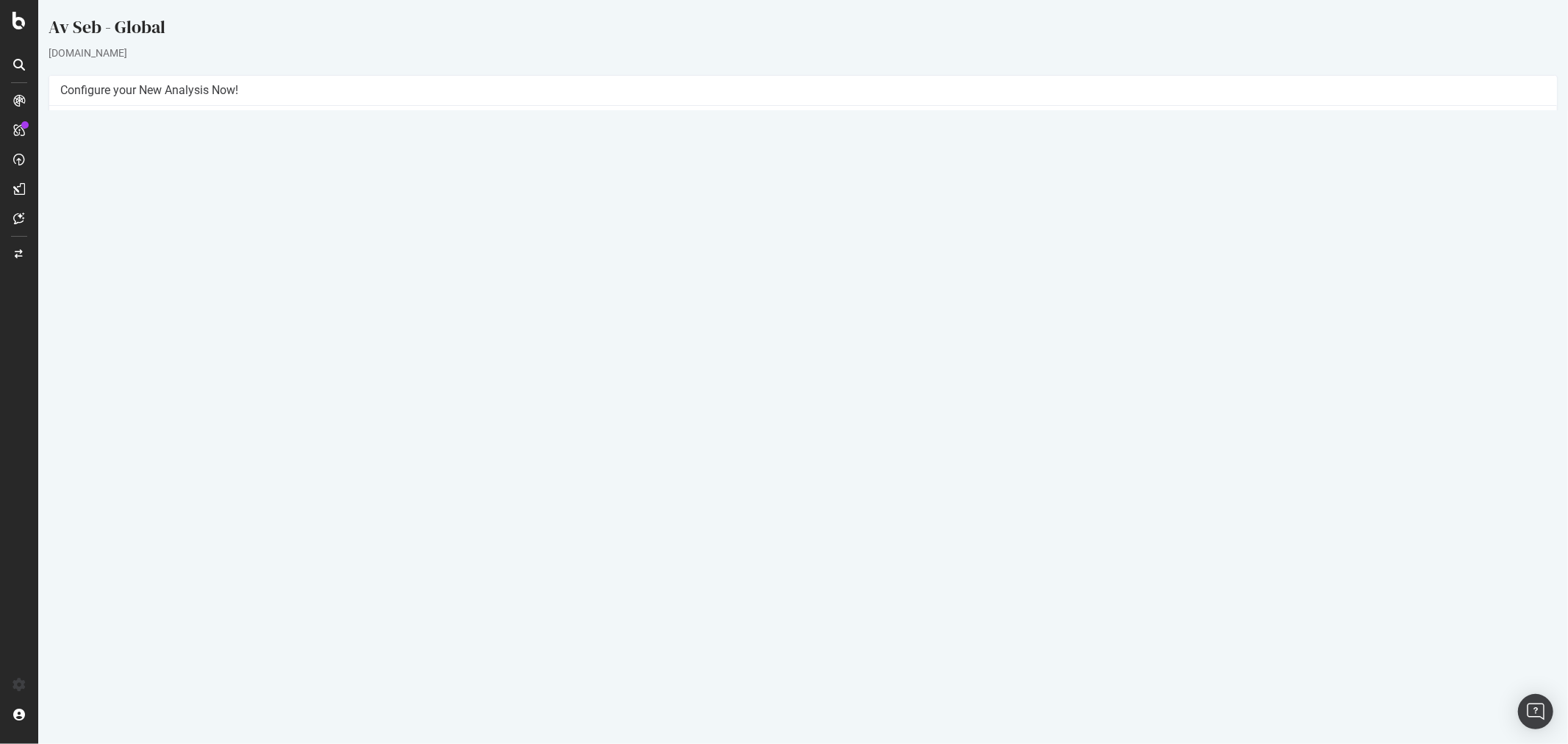
click at [1411, 472] on icon at bounding box center [1457, 467] width 10 height 11
click at [1411, 490] on link "Add name" at bounding box center [1403, 489] width 118 height 20
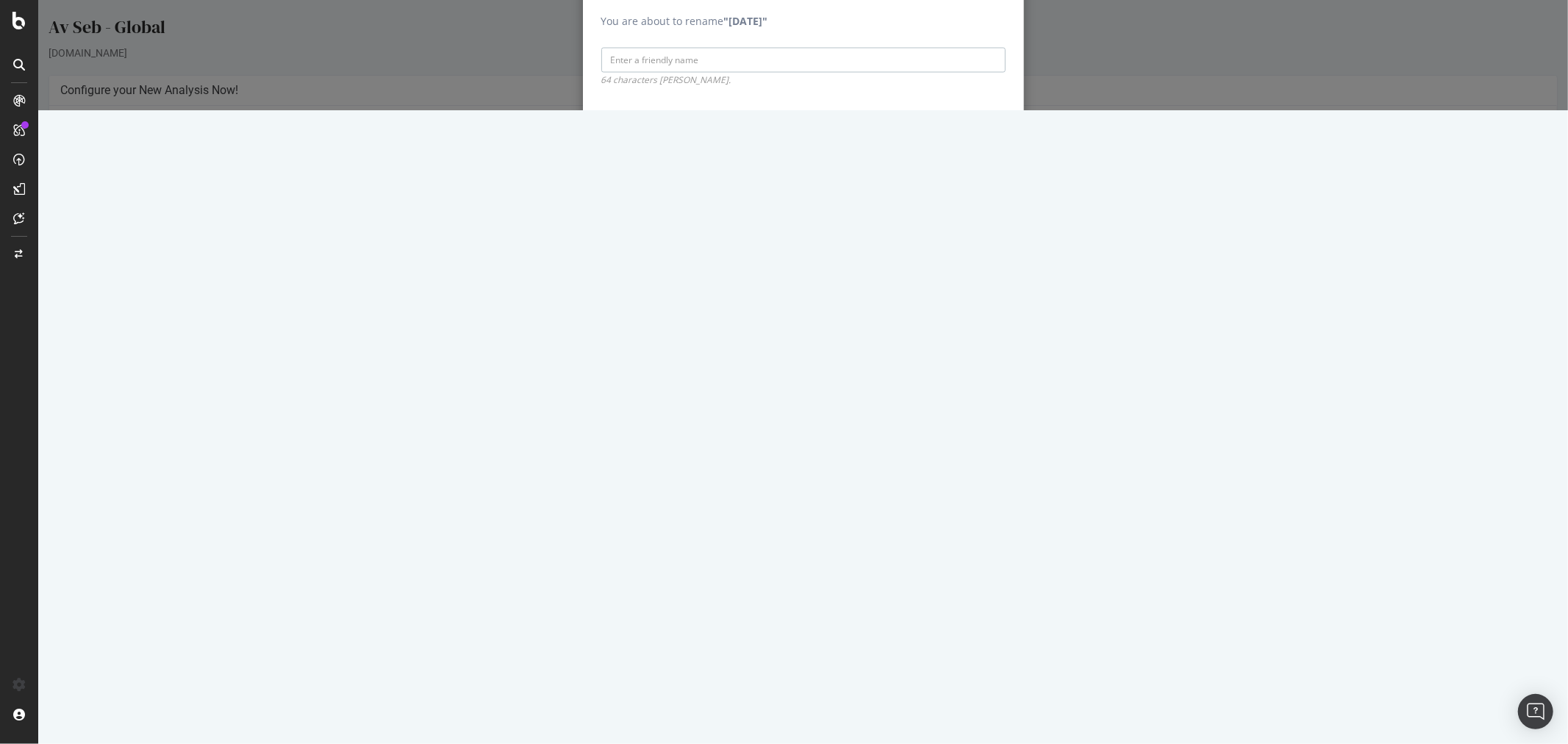
click at [680, 73] on input "You are about to rename "[DATE]"" at bounding box center [802, 60] width 404 height 25
type input "Vattenfall"
click at [987, 141] on input "Save" at bounding box center [982, 128] width 46 height 23
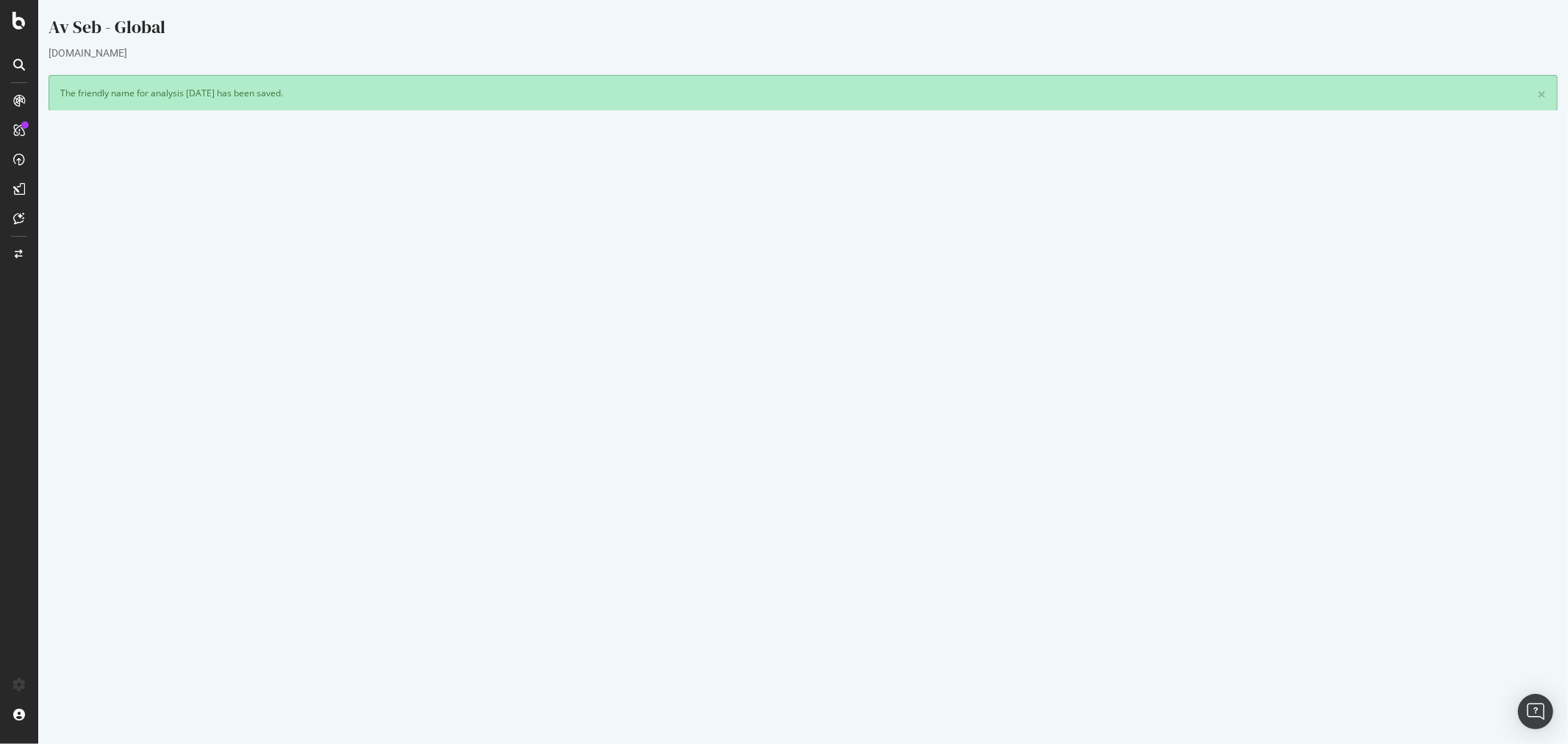
click at [849, 378] on link "Settings" at bounding box center [850, 379] width 33 height 13
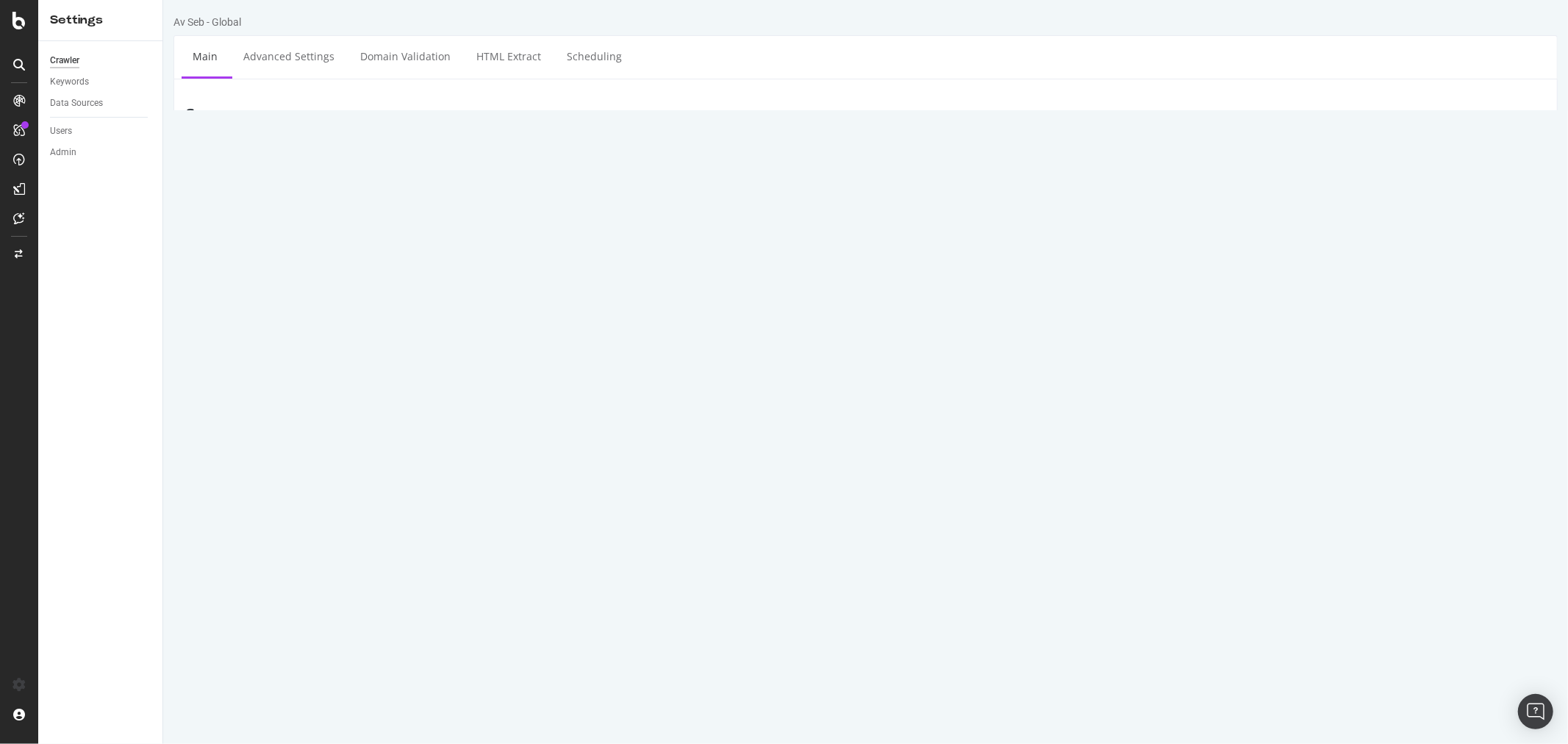
drag, startPoint x: 549, startPoint y: 192, endPoint x: 257, endPoint y: 192, distance: 292.0
click at [257, 192] on div "Start URLs [URL][DOMAIN_NAME]" at bounding box center [864, 203] width 1382 height 48
paste textarea "[DOMAIN_NAME]"
drag, startPoint x: 569, startPoint y: 196, endPoint x: 296, endPoint y: 189, distance: 273.1
click at [296, 189] on div "Start URLs [URL][DOMAIN_NAME]" at bounding box center [864, 203] width 1382 height 48
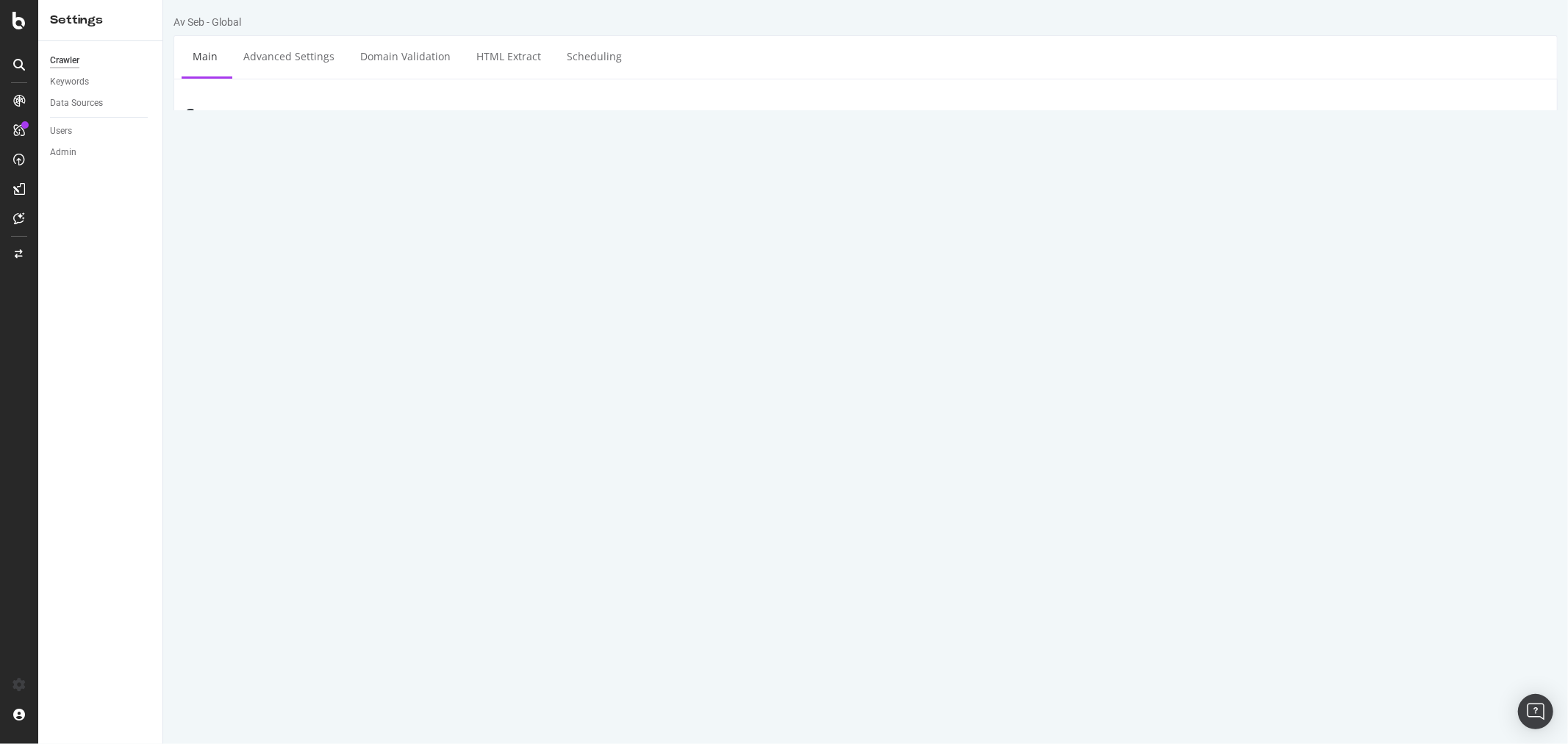
paste textarea "[URL][DOMAIN_NAME]"
type textarea "[URL][DOMAIN_NAME]"
drag, startPoint x: 487, startPoint y: 542, endPoint x: 457, endPoint y: 542, distance: 30.0
click at [457, 534] on div "HTTP HTTPS HTTP + HTTPS [DOMAIN_NAME] and Subdomains User Agent: Mobile Desktop…" at bounding box center [980, 530] width 1145 height 41
paste input "[URL][DOMAIN_NAME]"
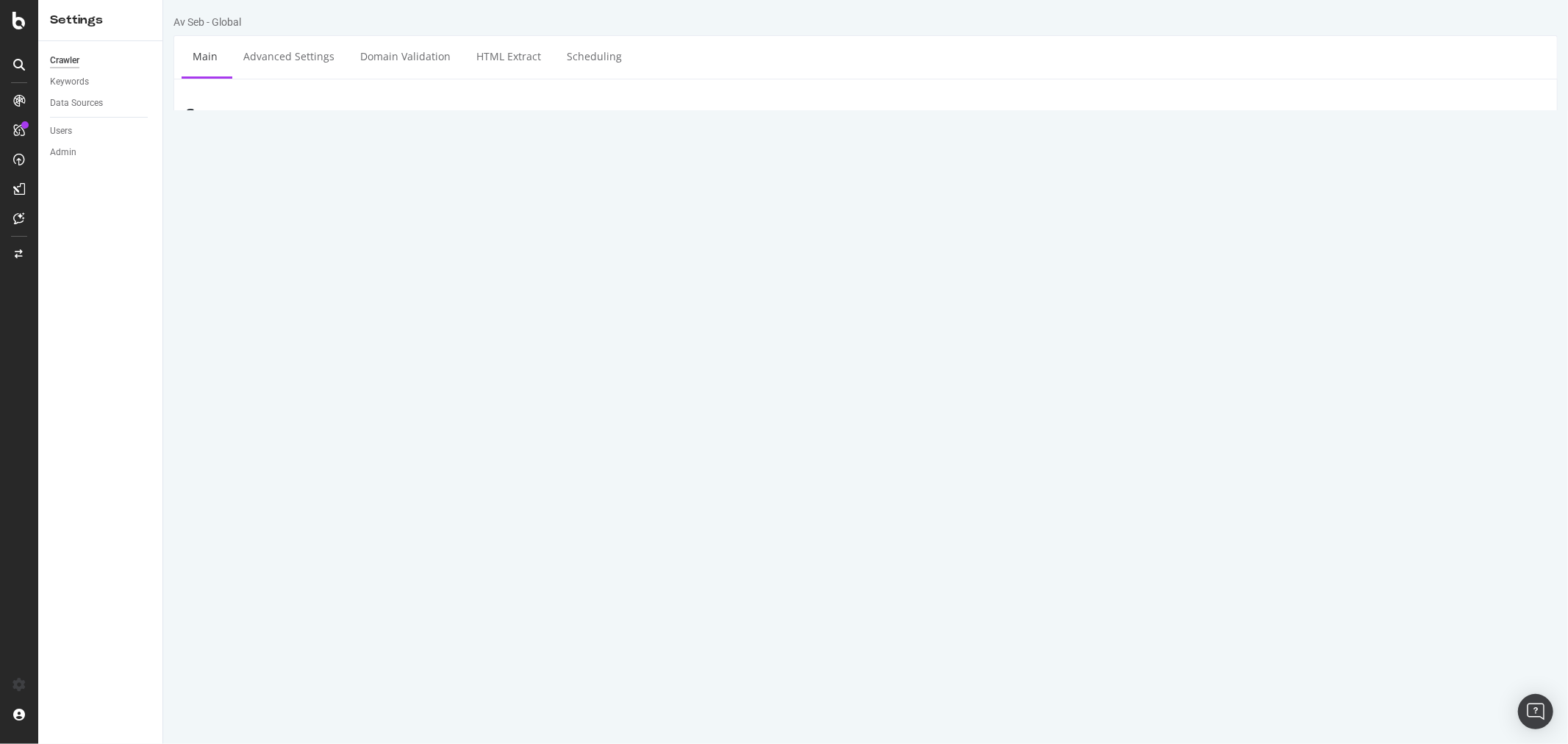
drag, startPoint x: 638, startPoint y: 522, endPoint x: 533, endPoint y: 529, distance: 105.2
click at [533, 529] on div "HTTP HTTPS HTTP + HTTPS [URL][DOMAIN_NAME] and Subdomains User Agent: Mobile De…" at bounding box center [980, 530] width 1145 height 41
click at [695, 516] on input "[DOMAIN_NAME][URL]" at bounding box center [737, 522] width 271 height 25
type input "[DOMAIN_NAME]"
click at [1143, 473] on div "Mobile/Responsive Desktop Advanced" at bounding box center [980, 484] width 1145 height 29
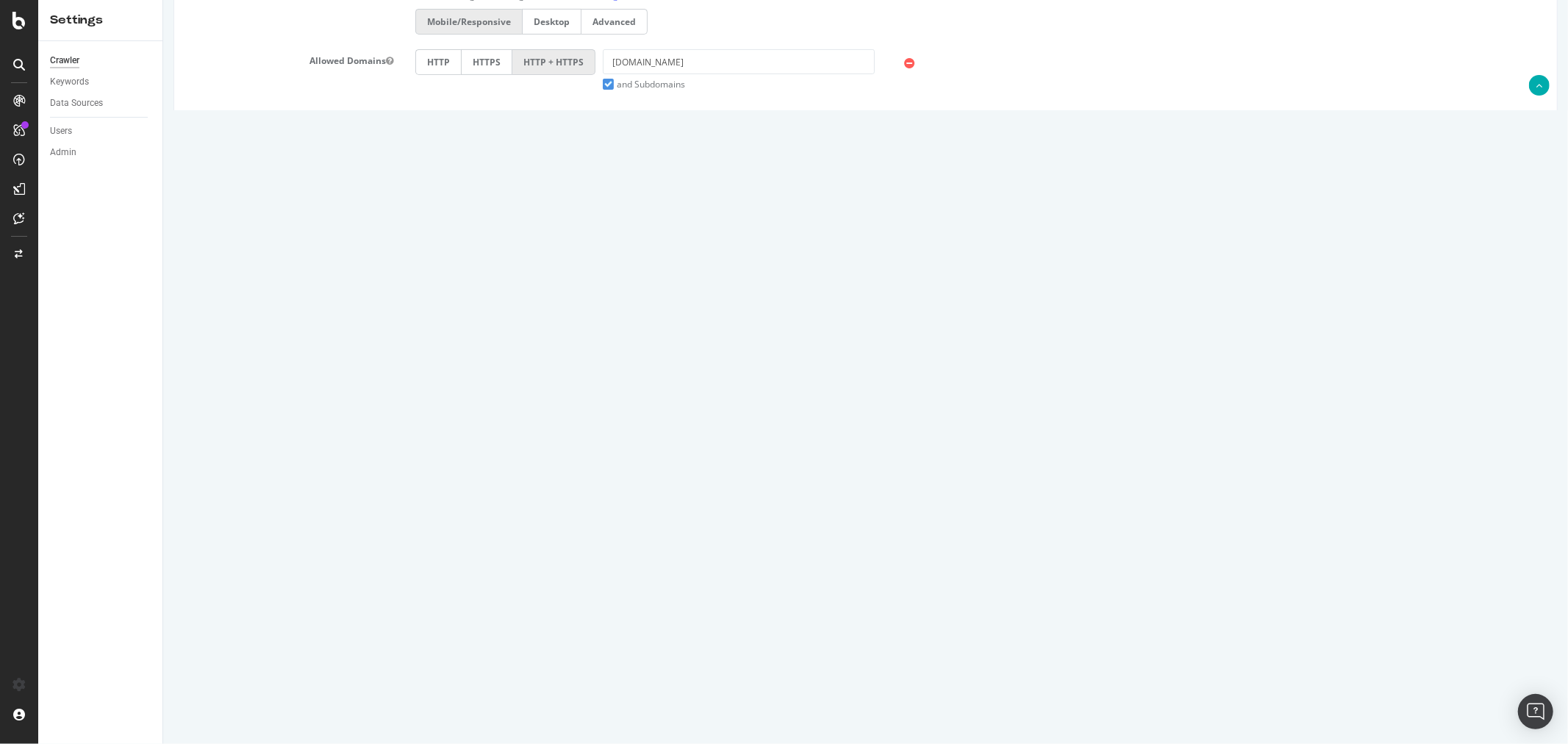
scroll to position [463, 0]
click at [873, 534] on input "Save & Back to Project" at bounding box center [882, 695] width 106 height 22
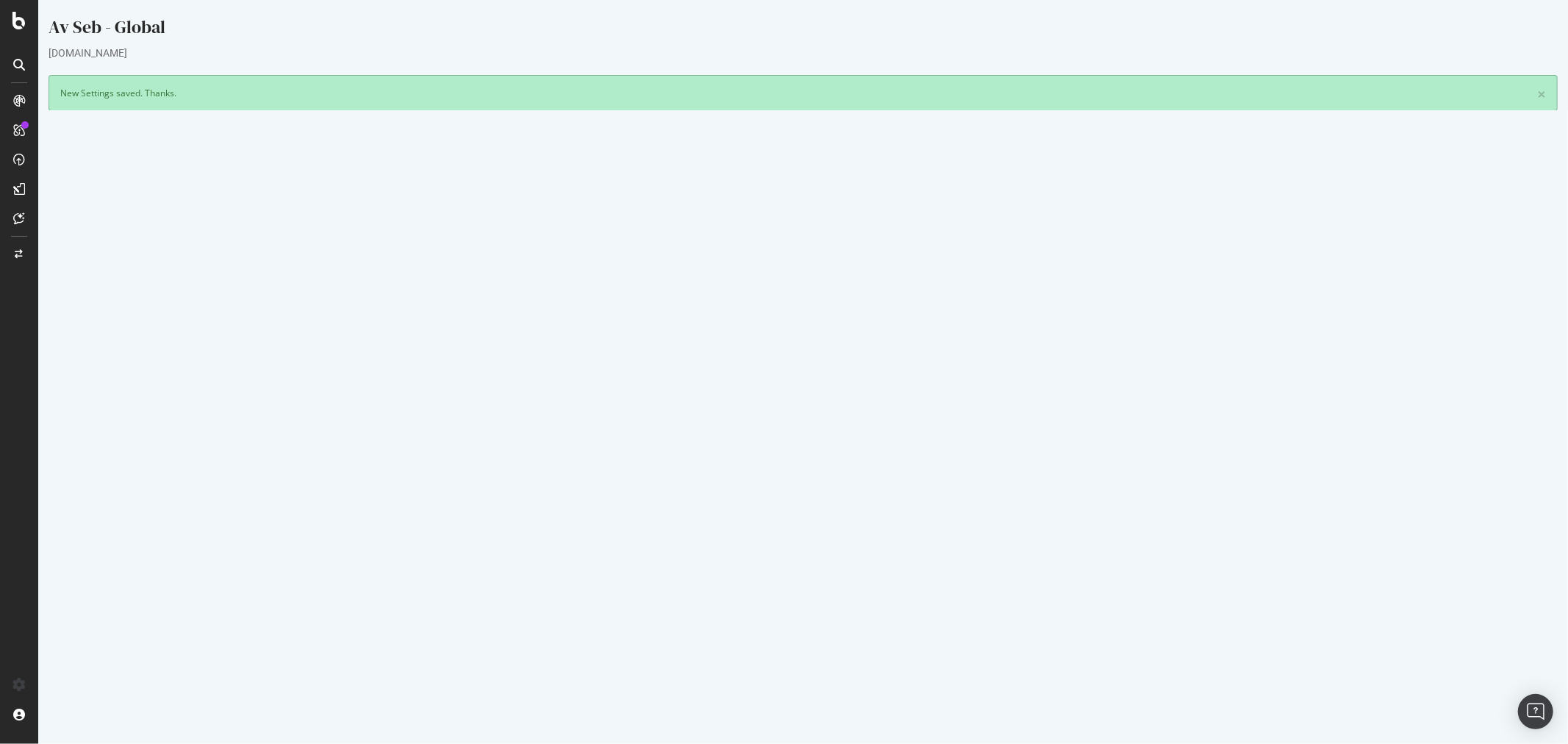
click at [766, 449] on button "Yes! Start Now" at bounding box center [784, 444] width 91 height 23
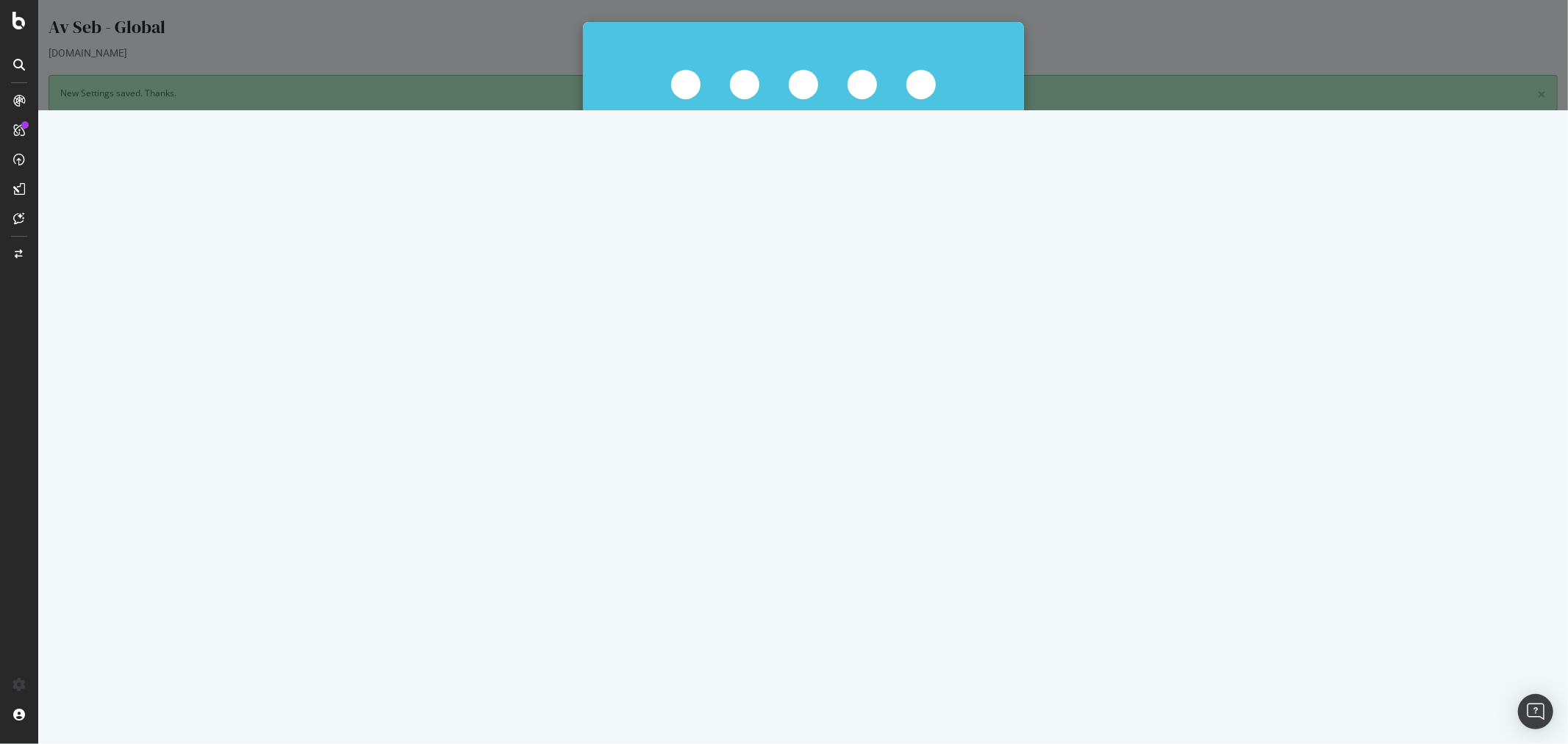
click at [846, 314] on button "Start Now Anyway" at bounding box center [829, 316] width 101 height 25
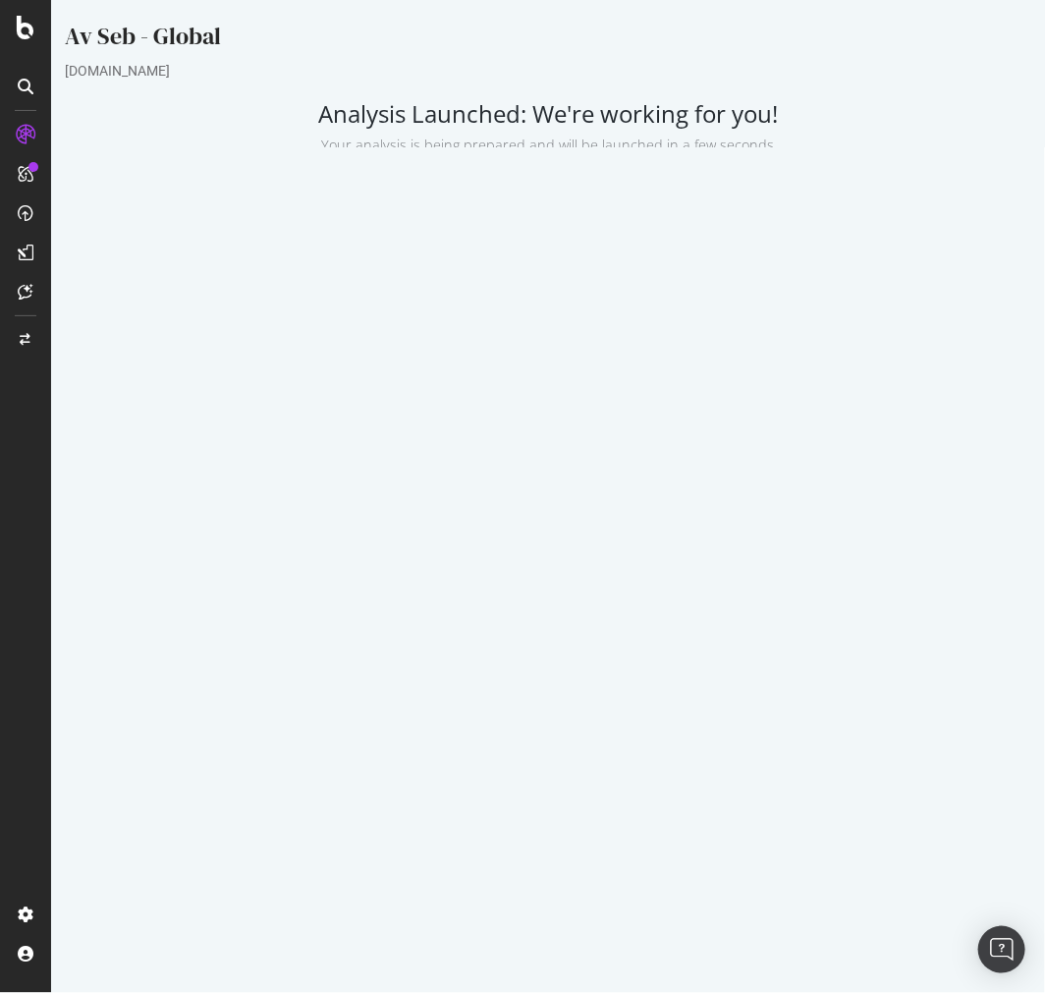
click at [981, 91] on div "Av Seb - Global [DOMAIN_NAME] Analysis Launched: We're working for you! Your an…" at bounding box center [547, 306] width 994 height 572
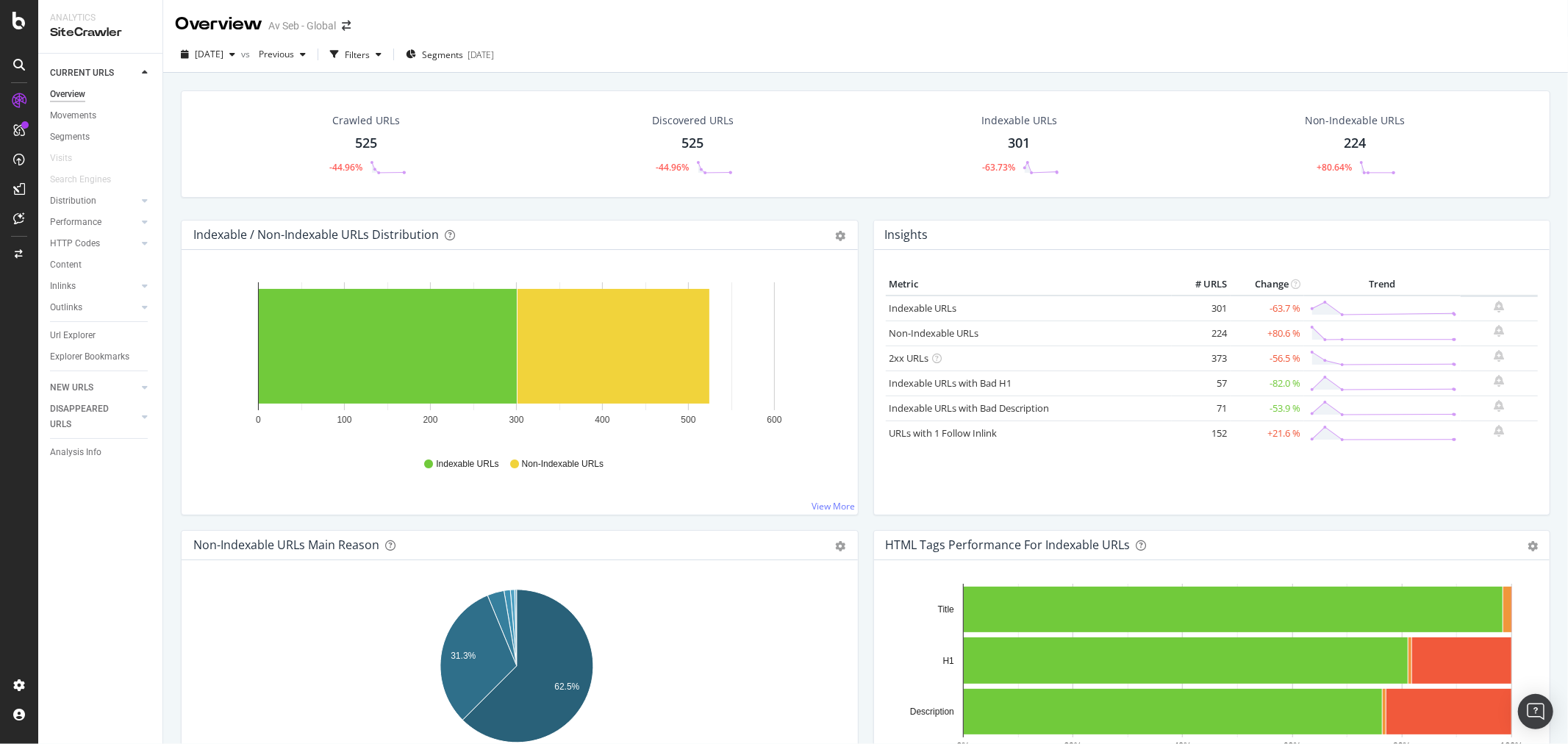
drag, startPoint x: 70, startPoint y: 263, endPoint x: 186, endPoint y: 445, distance: 215.8
click at [70, 263] on div "Content" at bounding box center [66, 265] width 31 height 16
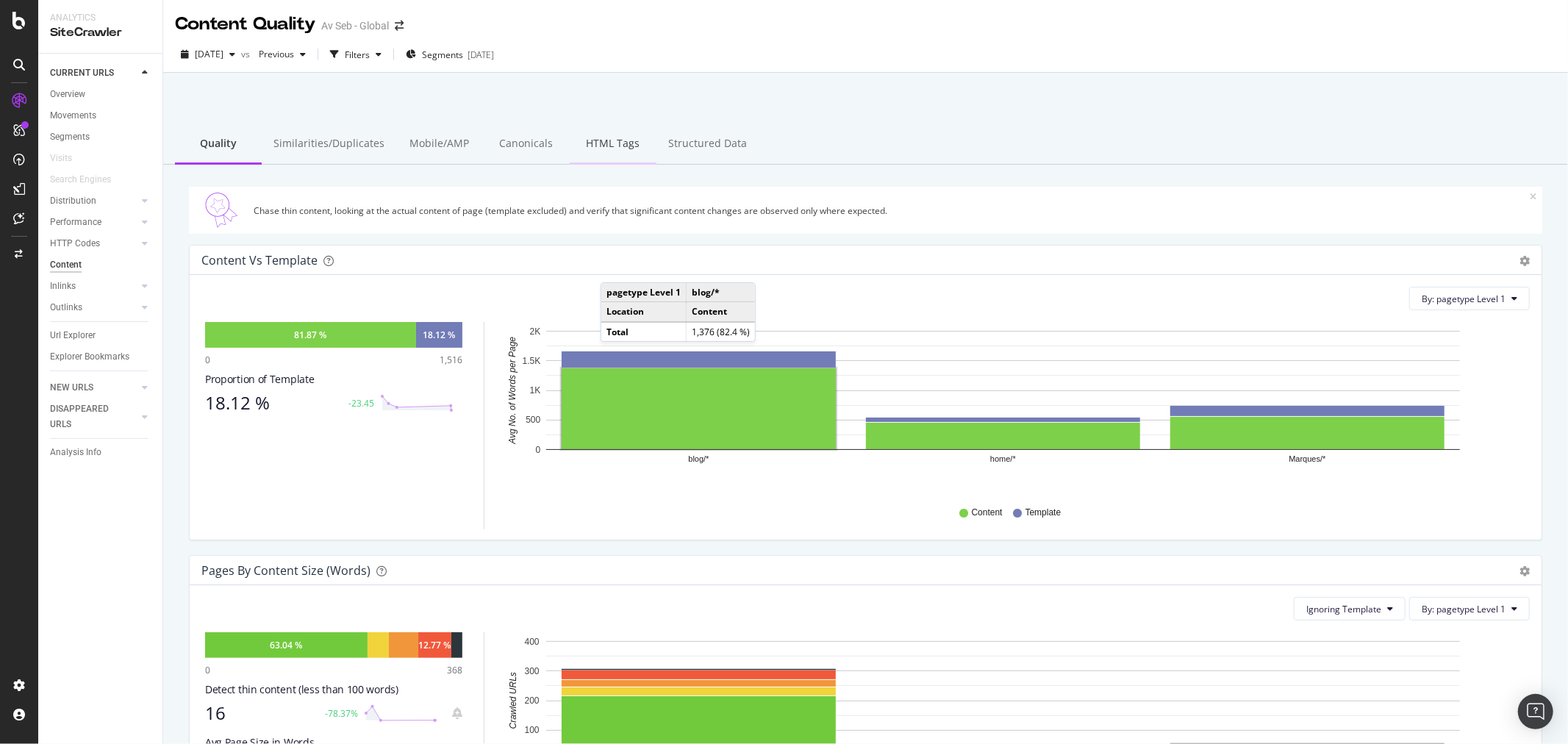
click at [605, 141] on div "HTML Tags" at bounding box center [613, 144] width 87 height 40
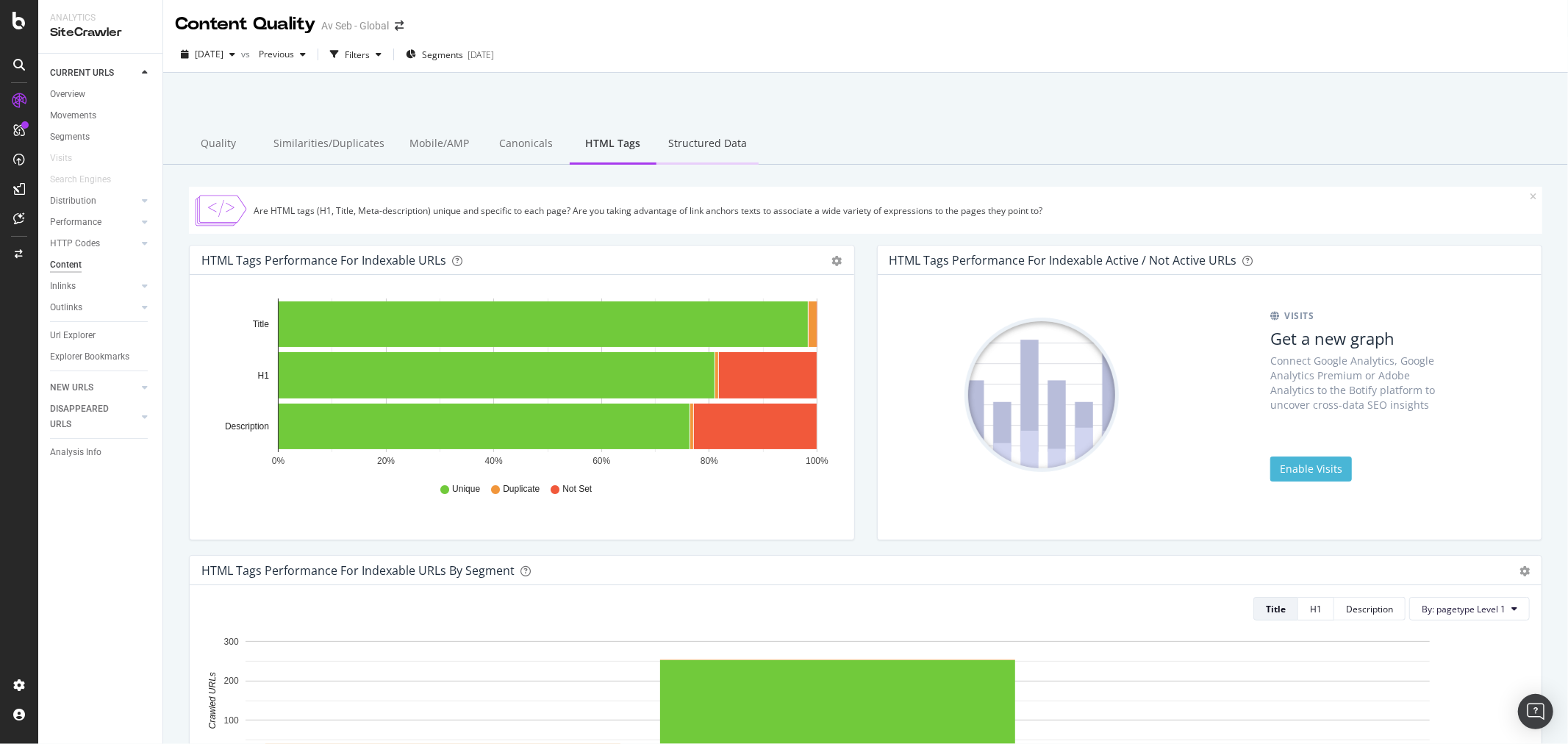
click at [703, 145] on div "Structured Data" at bounding box center [707, 144] width 103 height 40
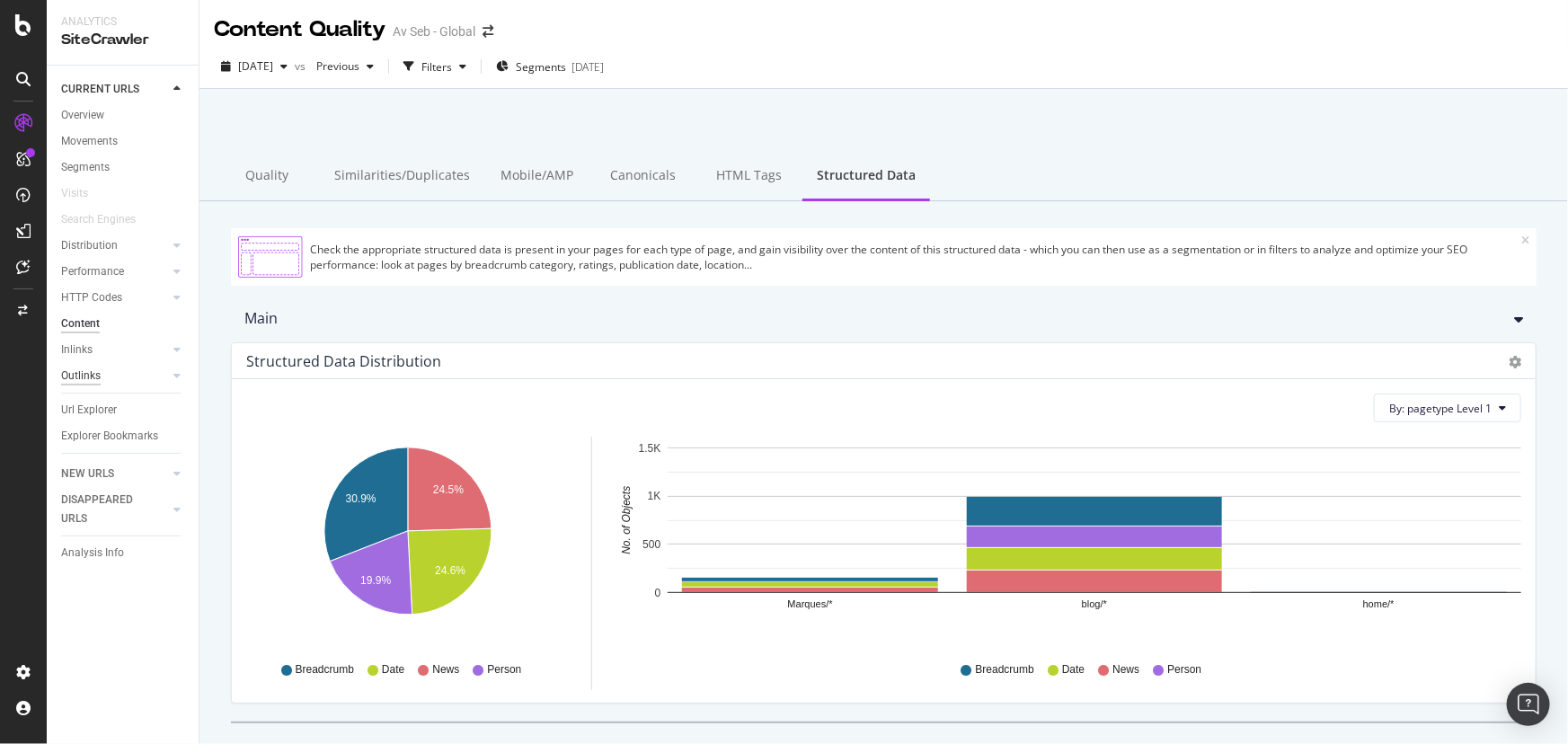
click at [73, 376] on div "Outlinks" at bounding box center [81, 376] width 39 height 19
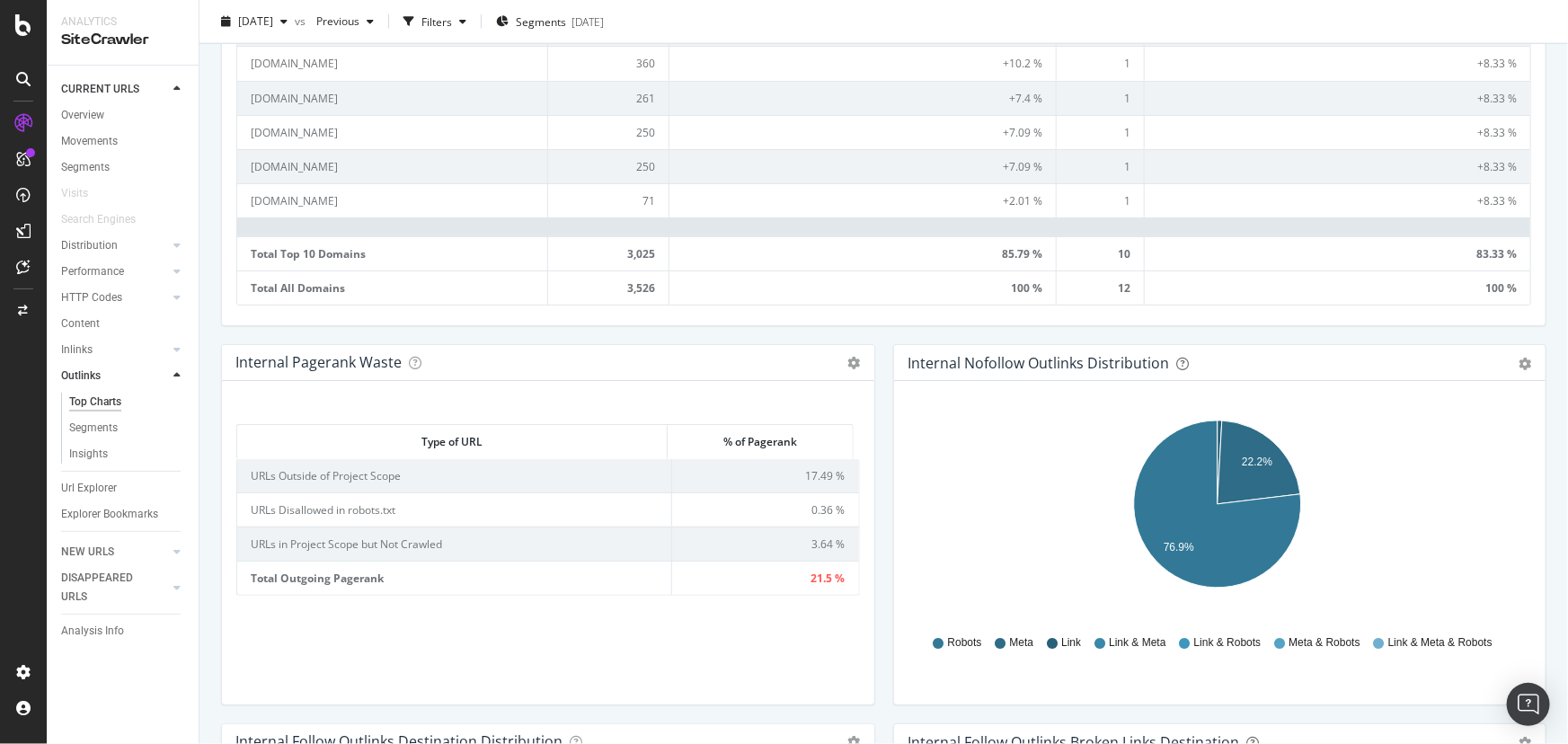
scroll to position [980, 0]
